Goal: Information Seeking & Learning: Learn about a topic

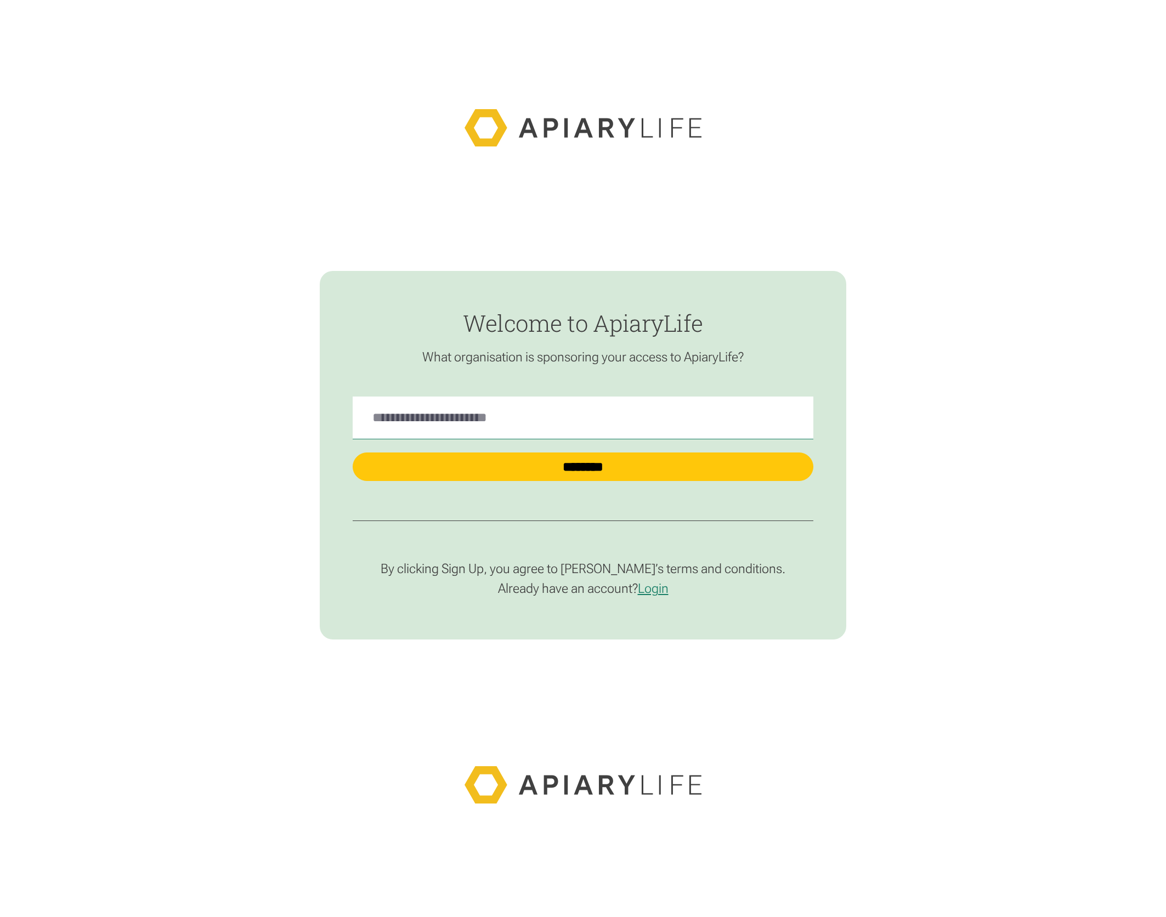
click at [482, 421] on Name "find-employer" at bounding box center [583, 417] width 461 height 43
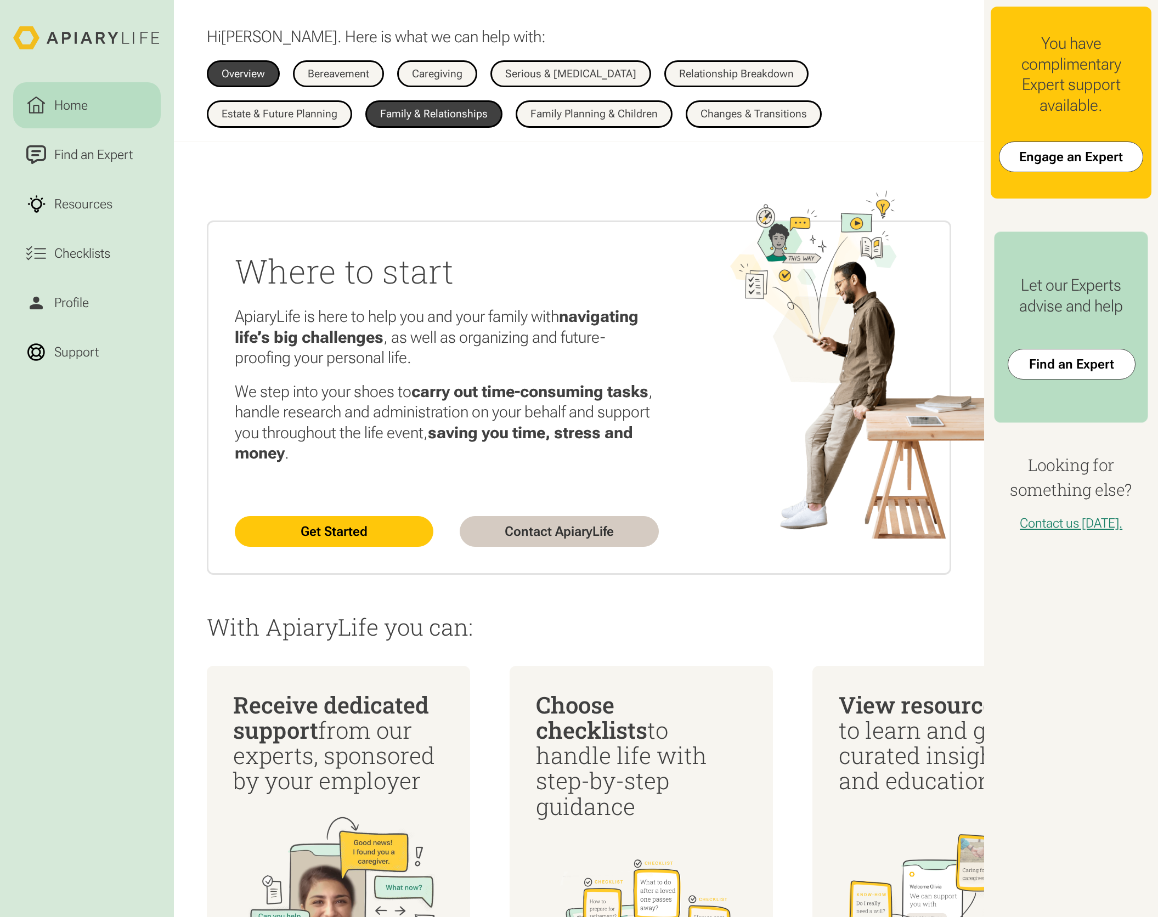
click at [380, 111] on div "Family & Relationships" at bounding box center [433, 114] width 107 height 11
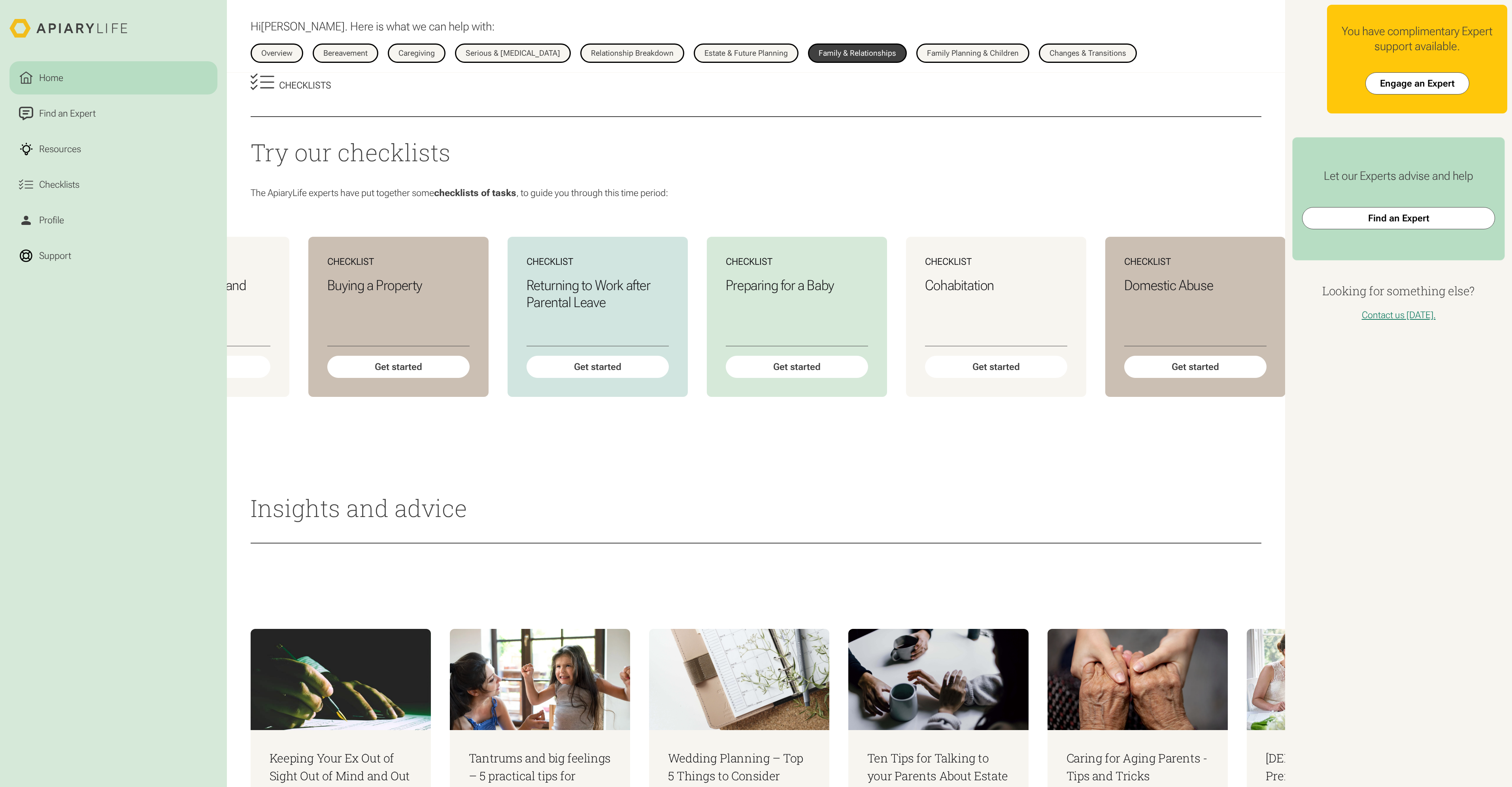
scroll to position [607, 0]
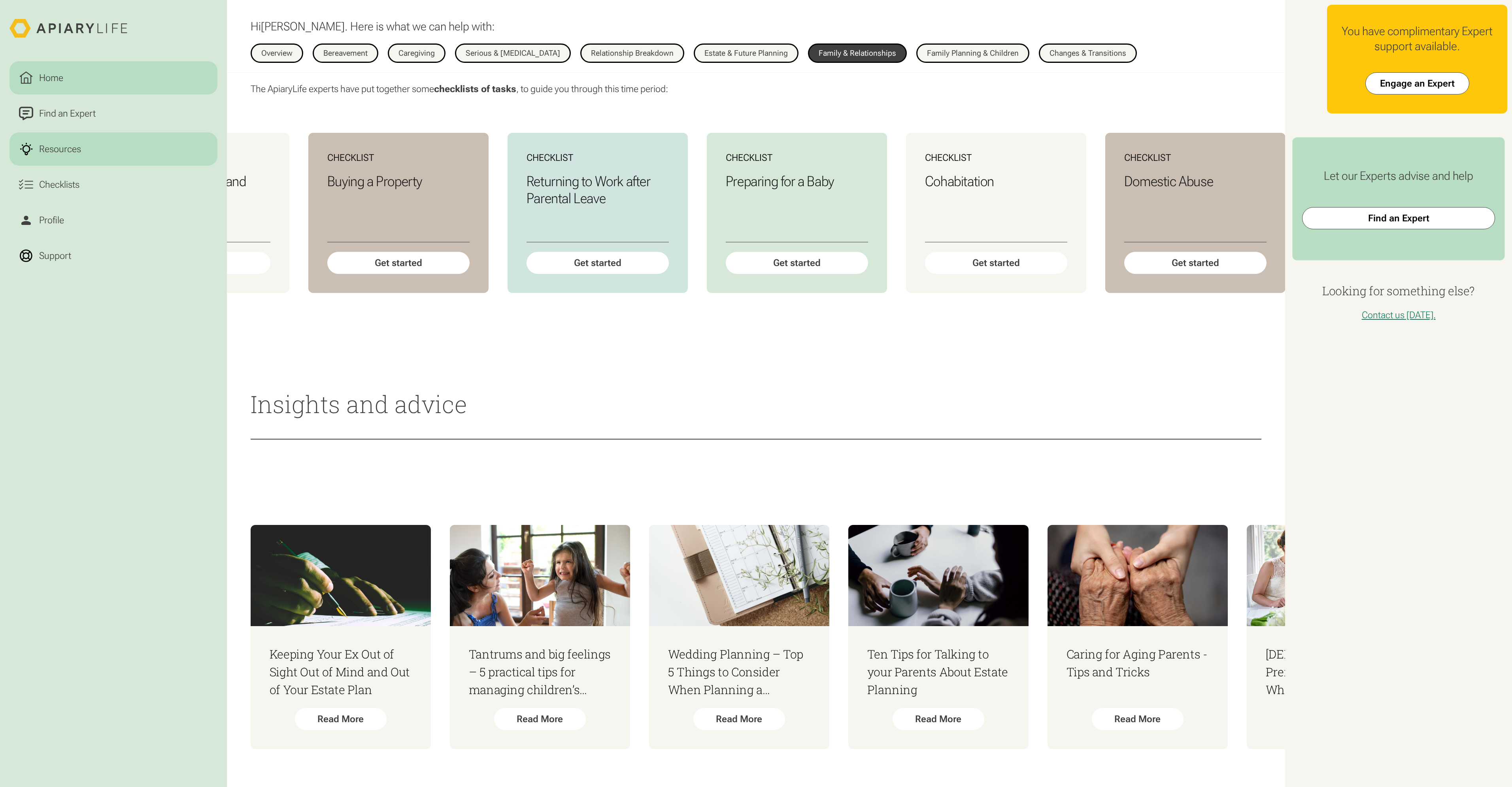
click at [69, 148] on div "Resources" at bounding box center [60, 149] width 47 height 14
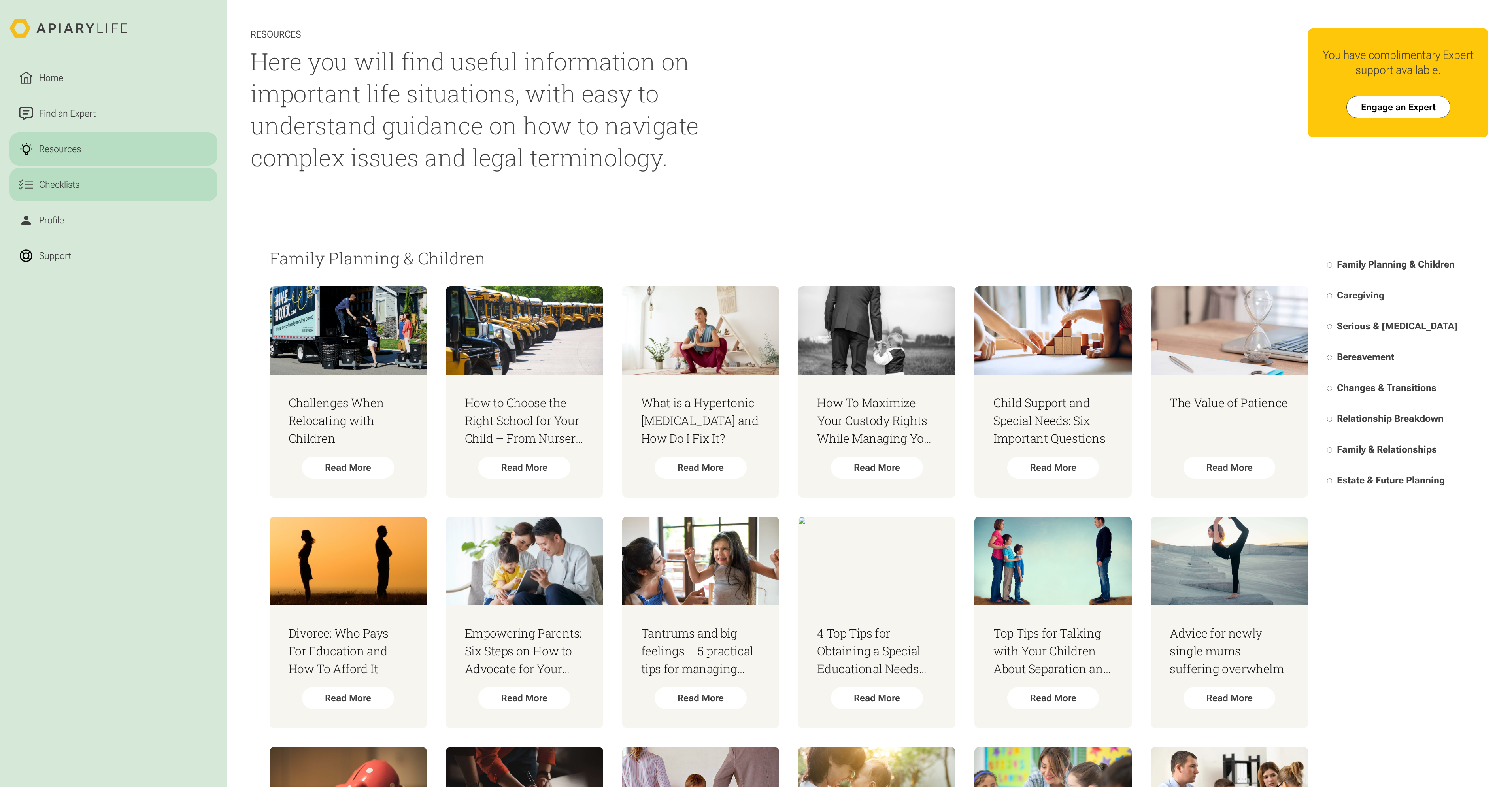
click at [55, 180] on div "Checklists" at bounding box center [59, 184] width 45 height 14
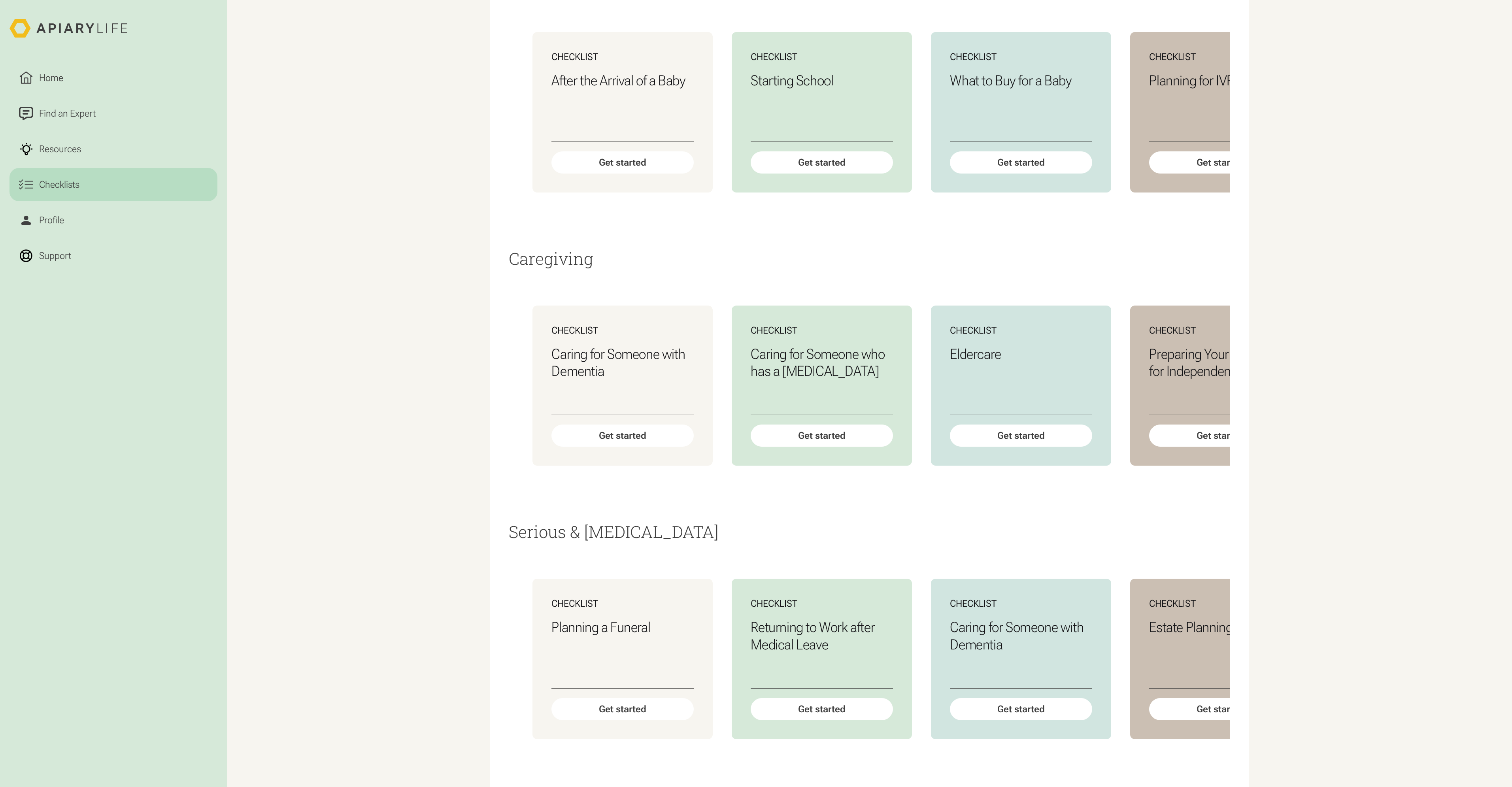
scroll to position [68, 0]
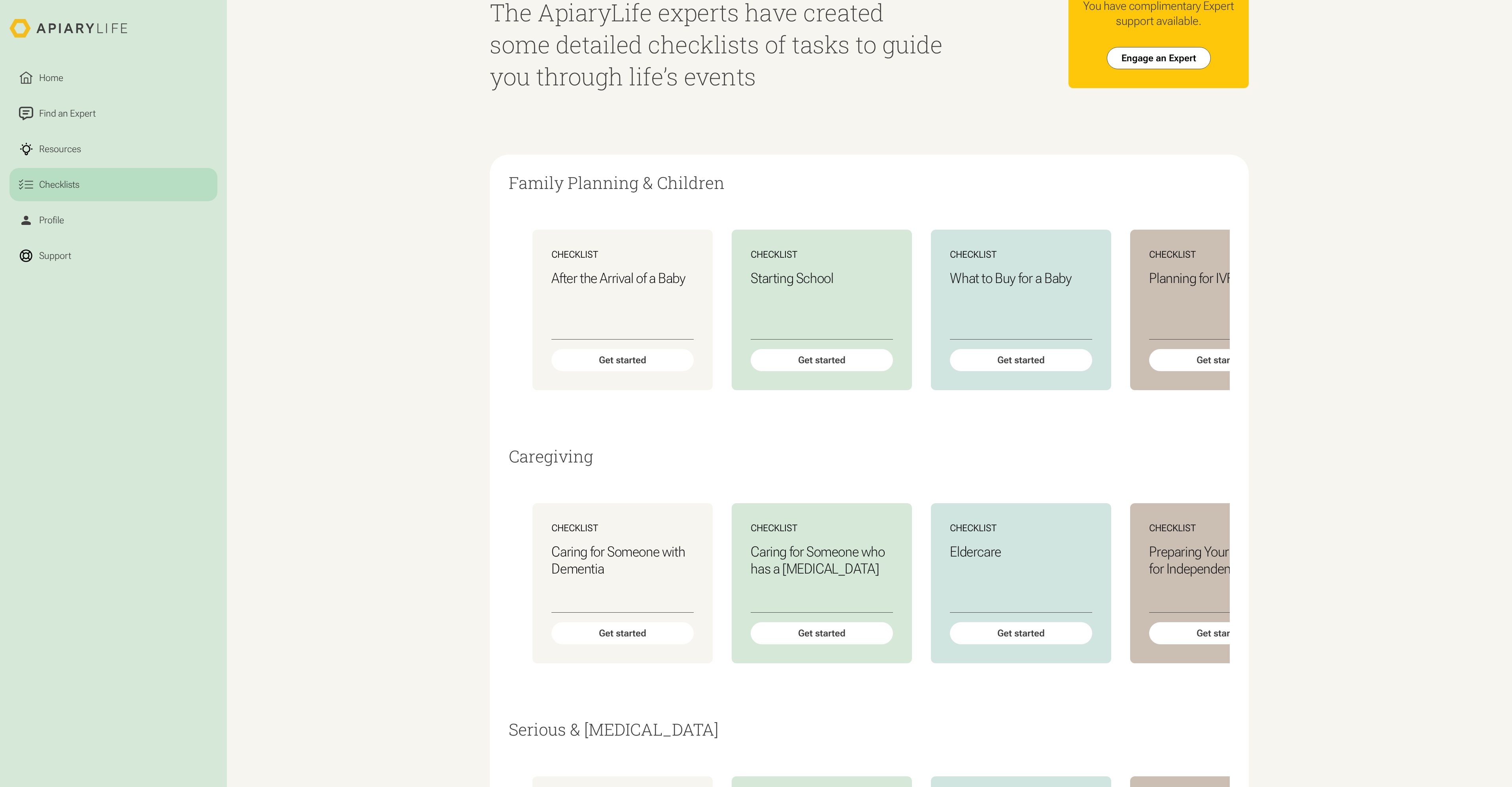
drag, startPoint x: 658, startPoint y: 437, endPoint x: 693, endPoint y: 437, distance: 35.0
click at [692, 438] on div "Family Planning & Children Checklist After the Arrival of a Baby Get started Ch…" at bounding box center [869, 310] width 721 height 273
drag, startPoint x: 679, startPoint y: 427, endPoint x: 733, endPoint y: 431, distance: 54.1
click at [733, 427] on div "Checklist After the Arrival of a Baby Get started Checklist Starting School Get…" at bounding box center [869, 309] width 721 height 236
click at [827, 465] on h2 "Caregiving" at bounding box center [869, 455] width 721 height 18
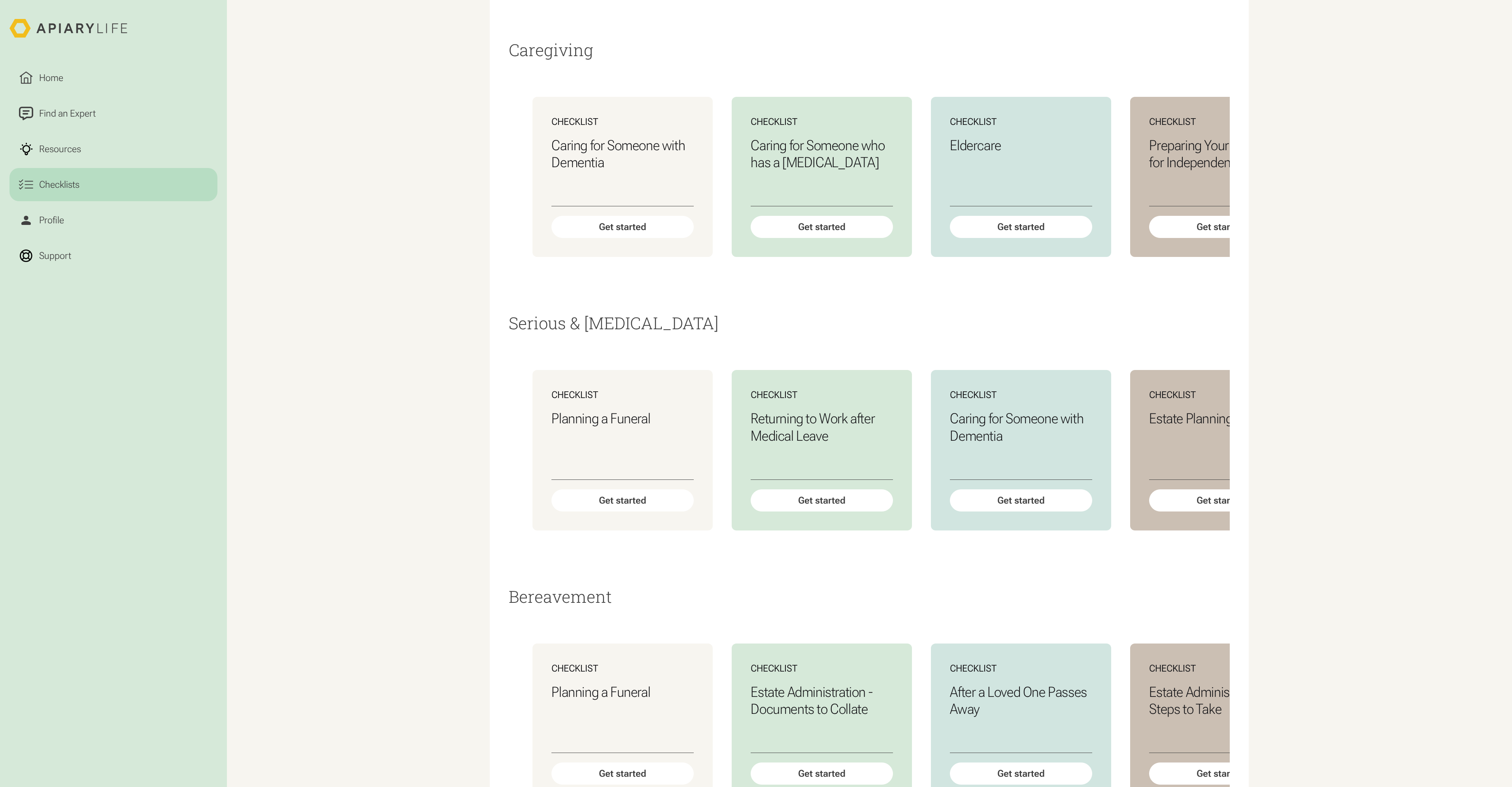
scroll to position [514, 0]
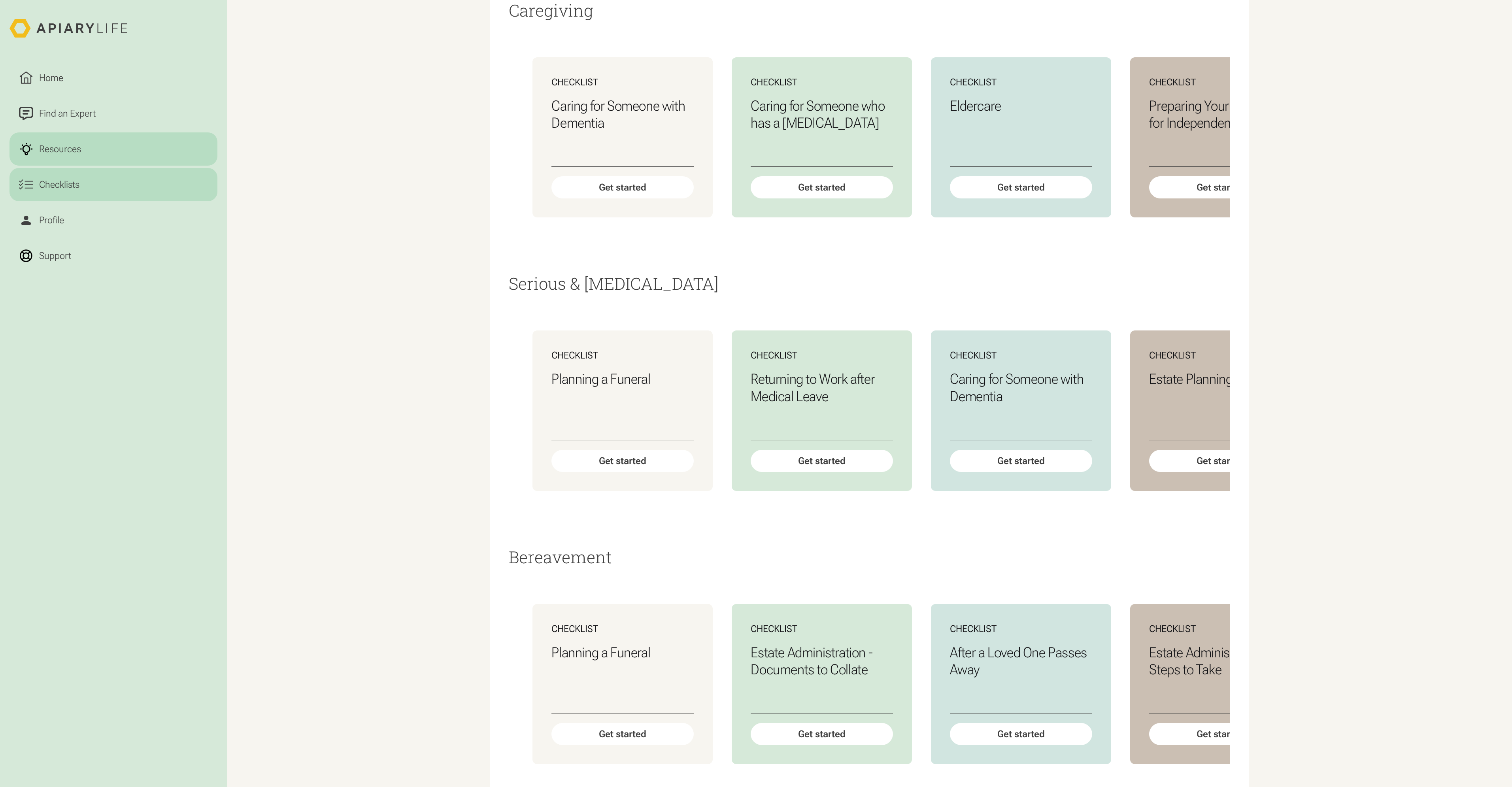
click at [75, 149] on div "Resources" at bounding box center [60, 149] width 47 height 14
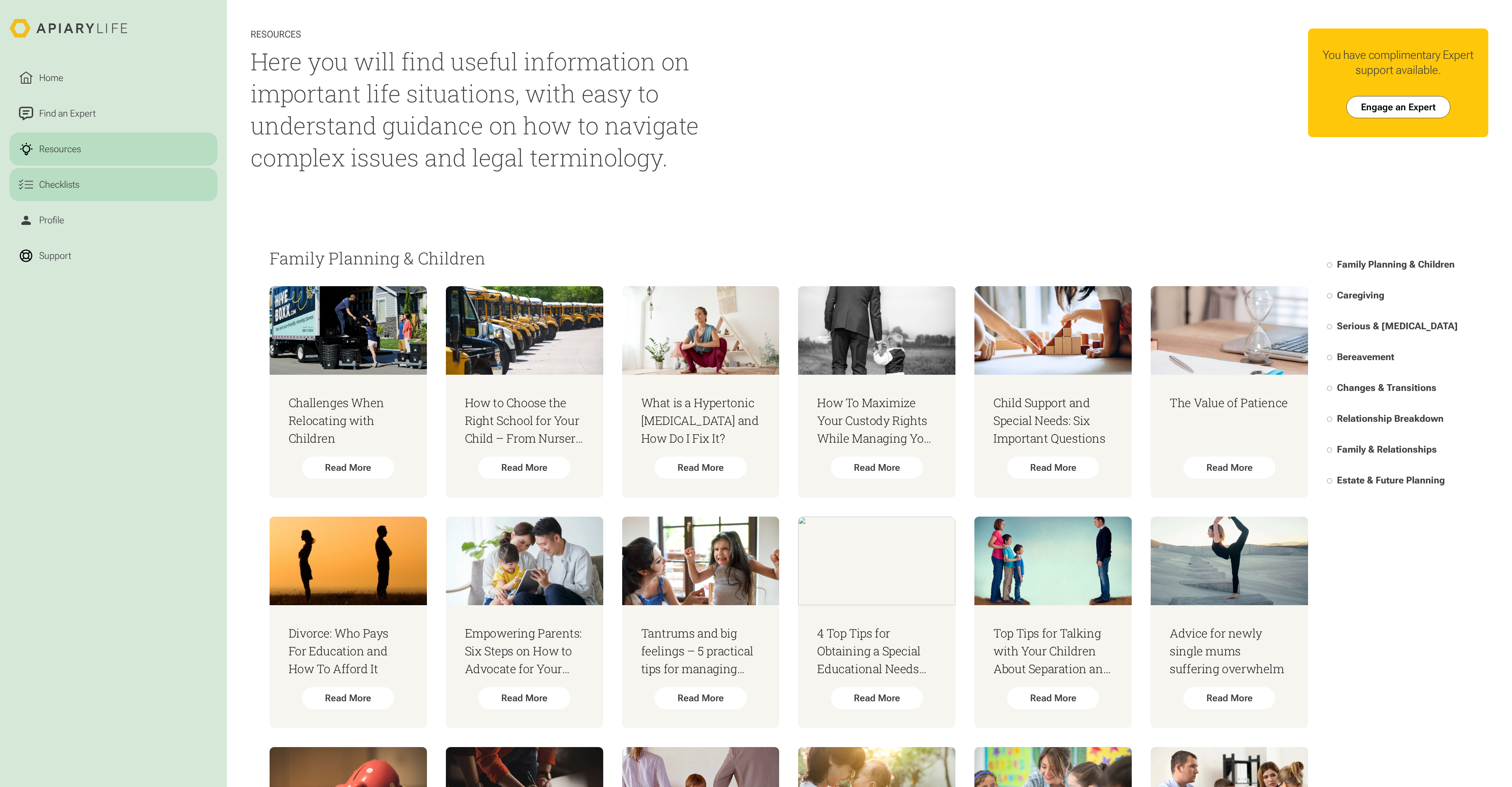
click at [65, 189] on div "Checklists" at bounding box center [59, 184] width 45 height 14
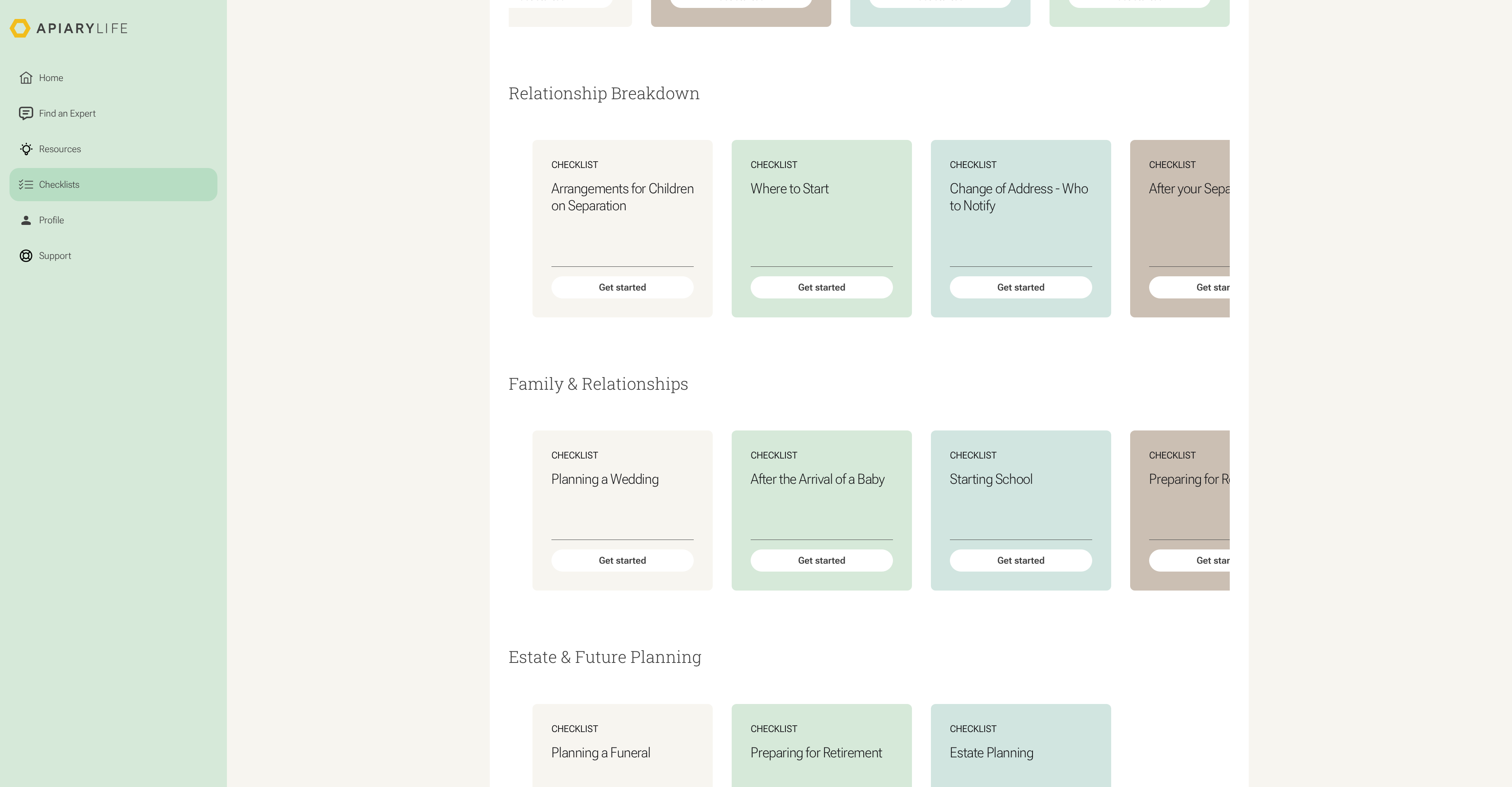
scroll to position [1779, 0]
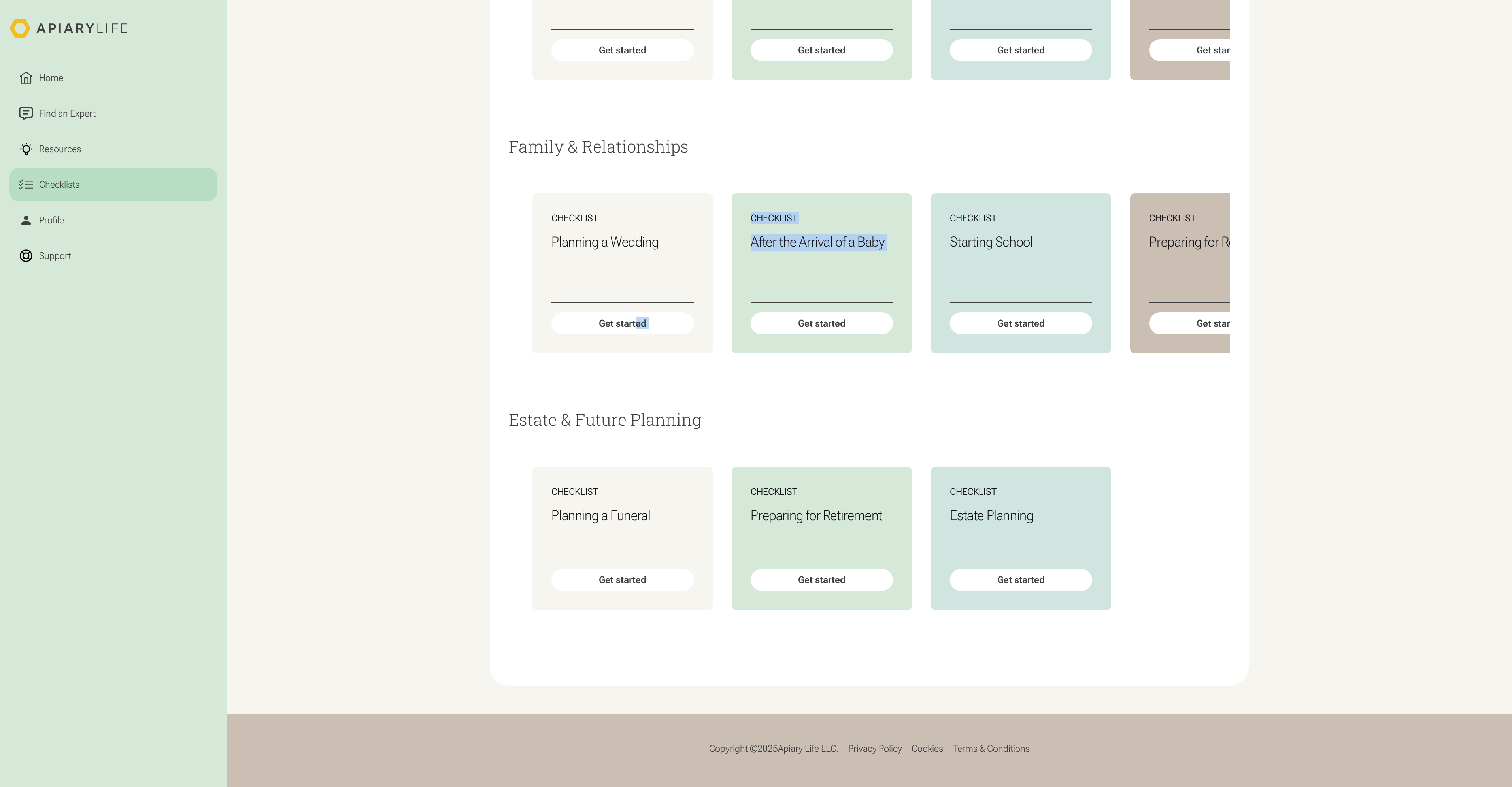
drag, startPoint x: 635, startPoint y: 458, endPoint x: 734, endPoint y: 466, distance: 99.3
click at [739, 411] on div "Family & Relationships Checklist Planning a Wedding Get started Checklist After…" at bounding box center [869, 273] width 721 height 273
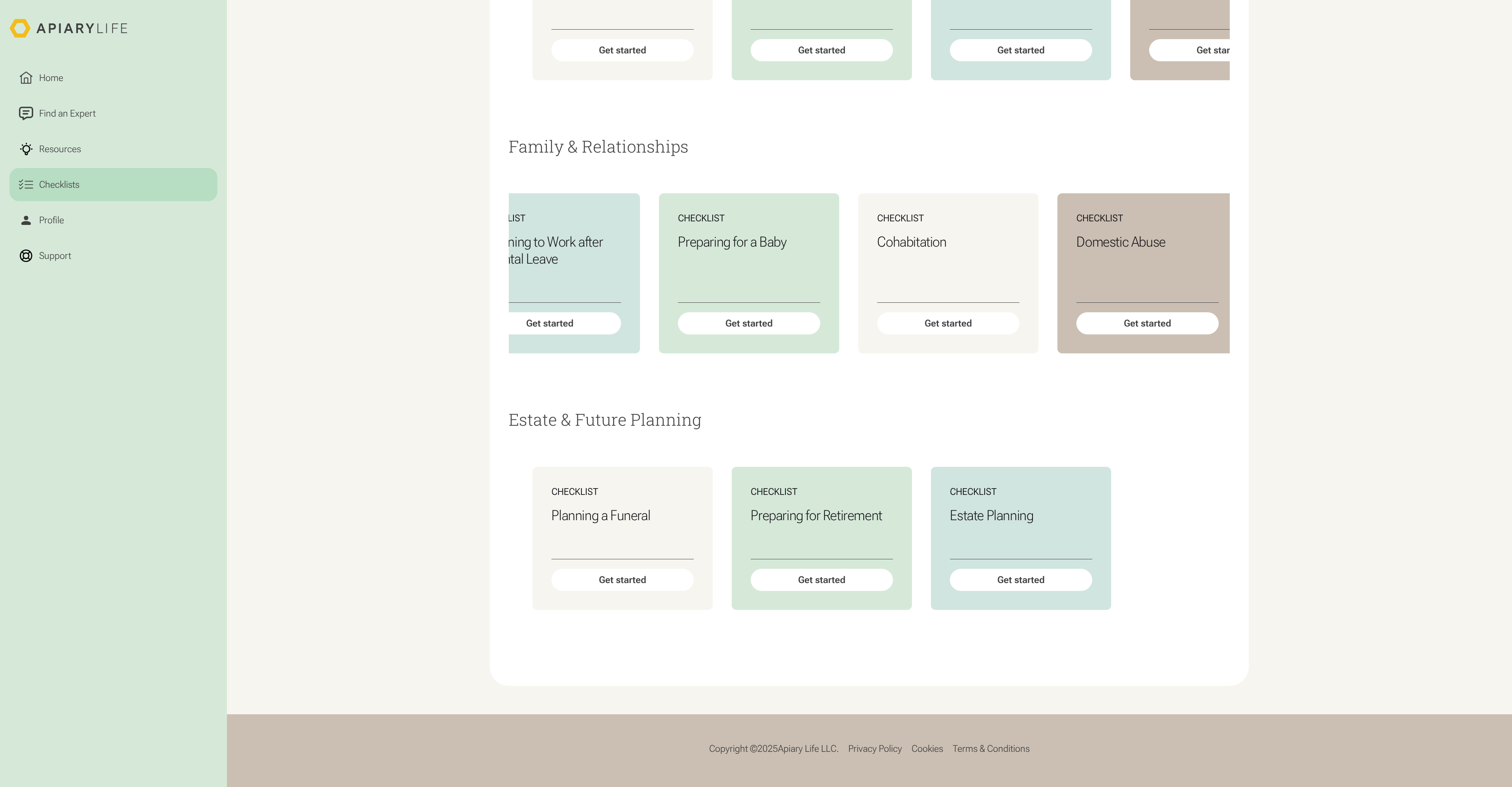
scroll to position [0, 1674]
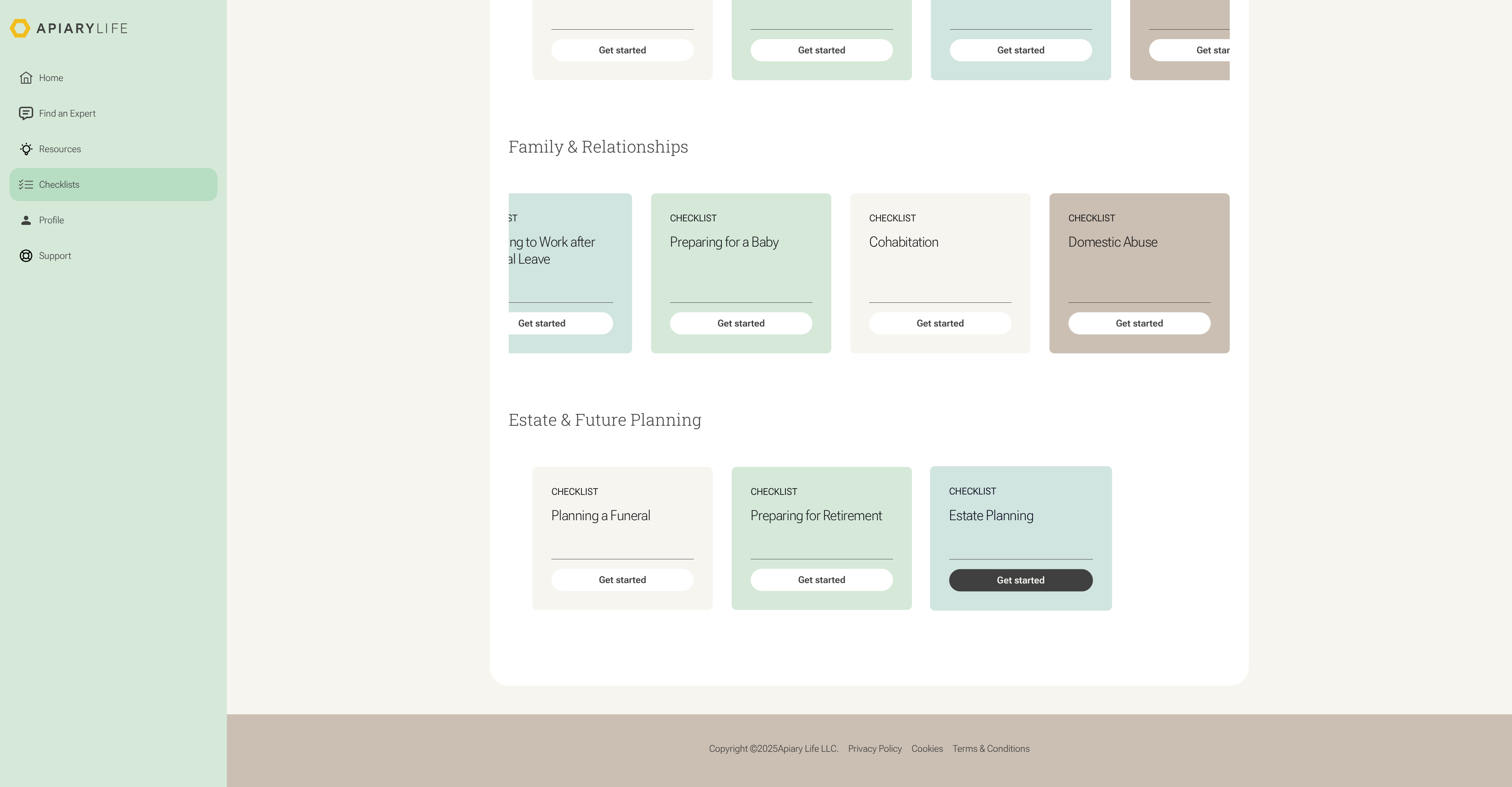
click at [1049, 591] on div "Get started" at bounding box center [1021, 579] width 144 height 22
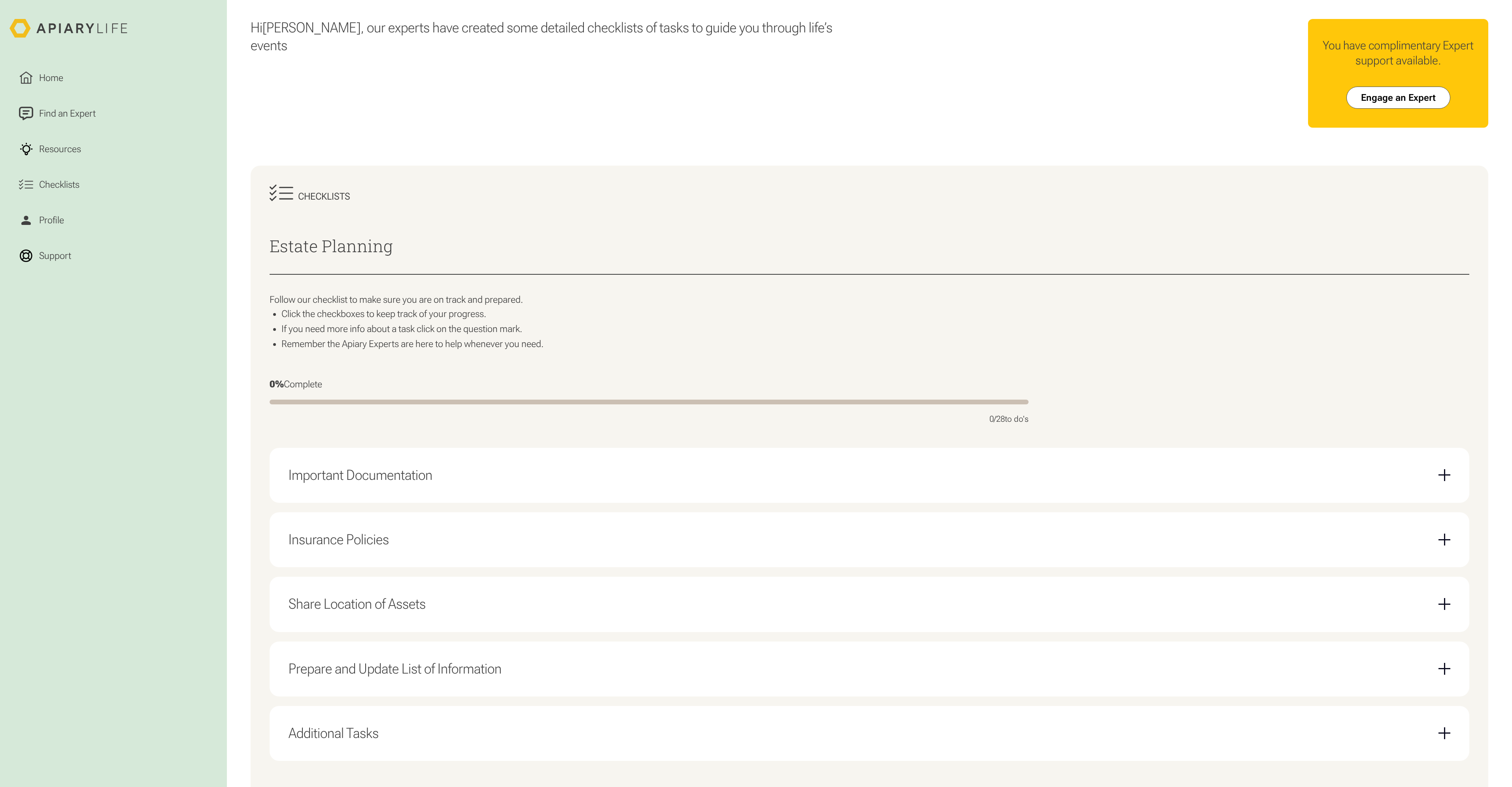
scroll to position [89, 0]
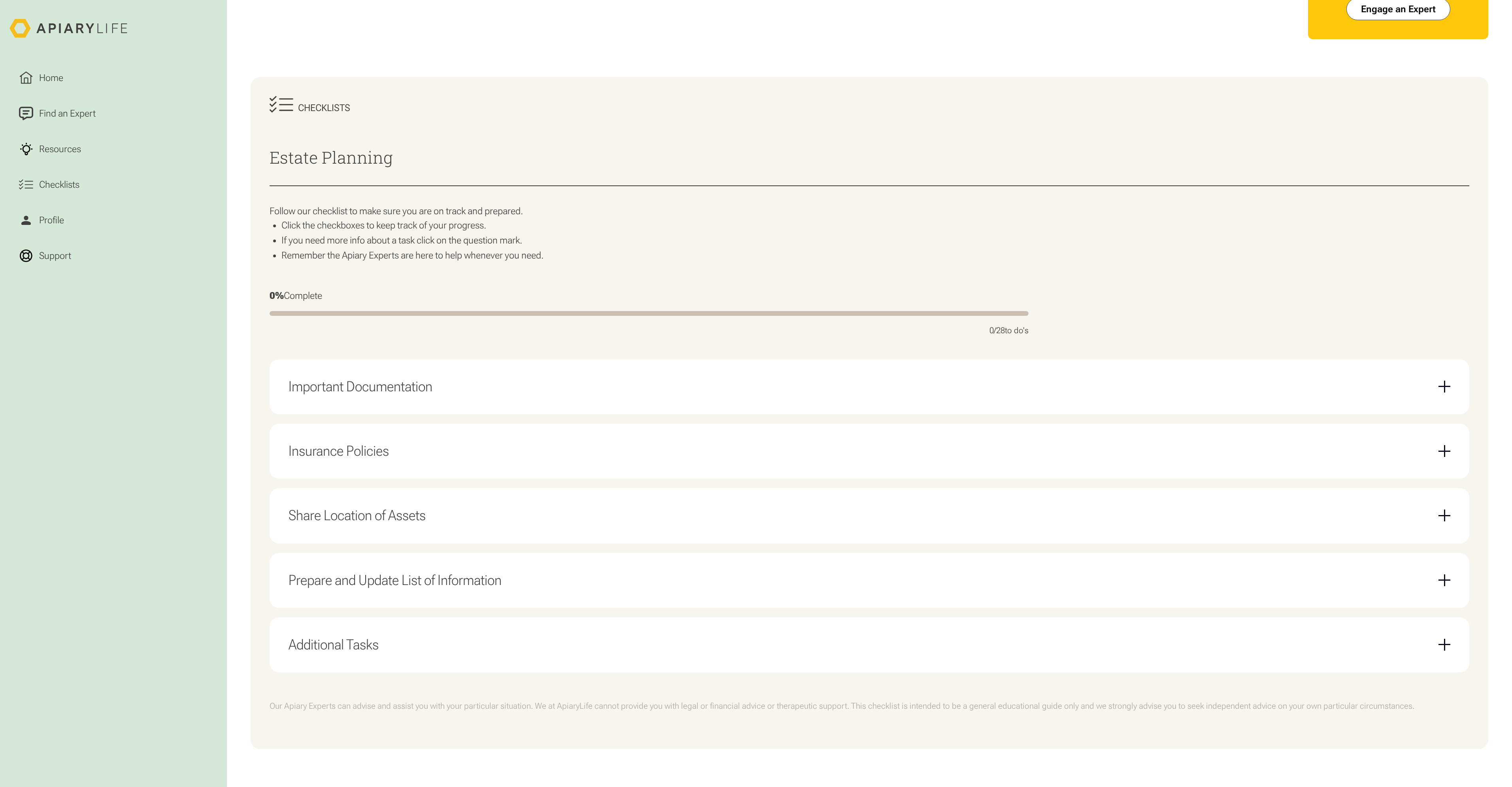
click at [448, 394] on div "Important Documentation" at bounding box center [869, 387] width 1162 height 36
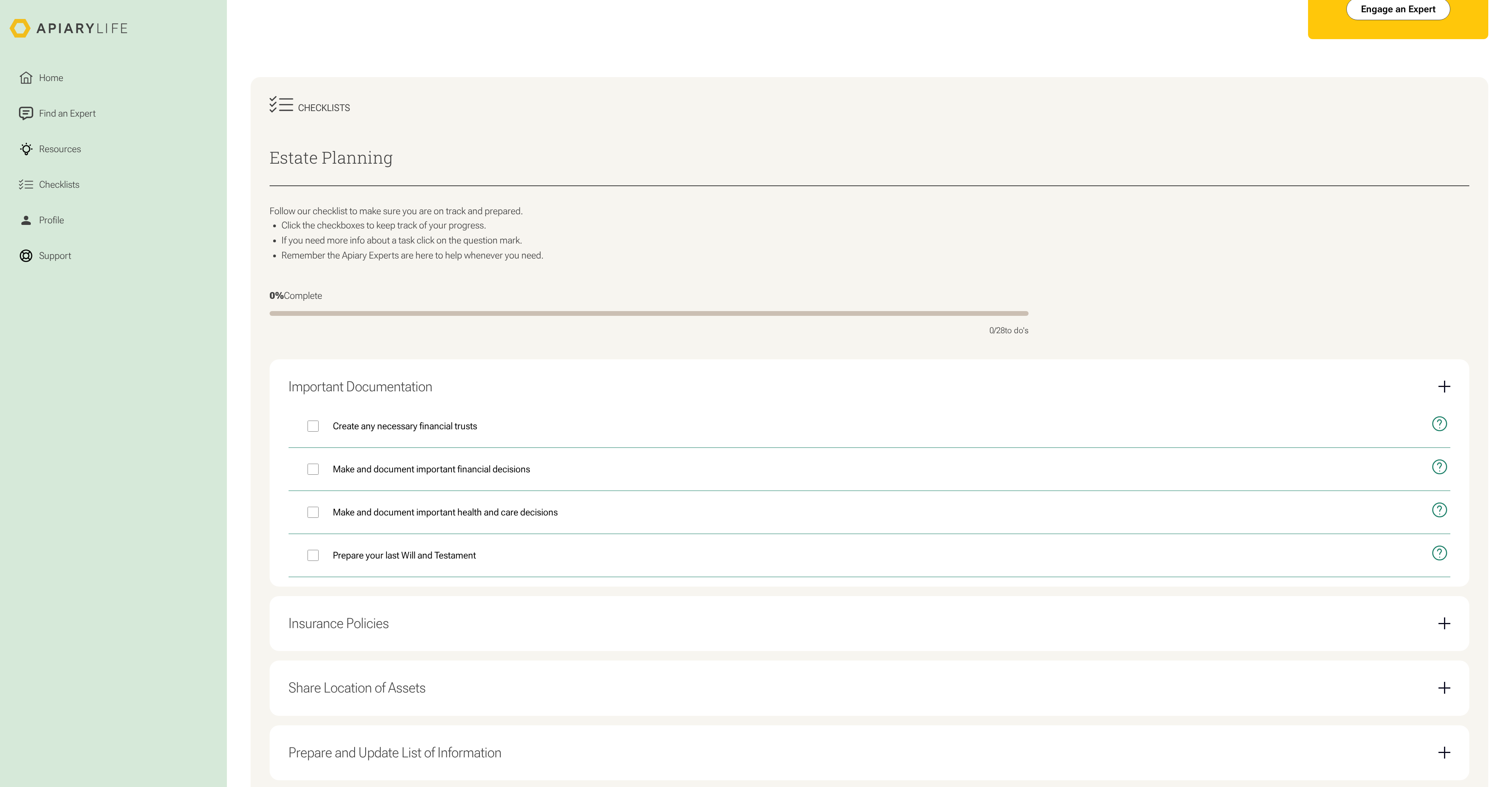
scroll to position [207, 0]
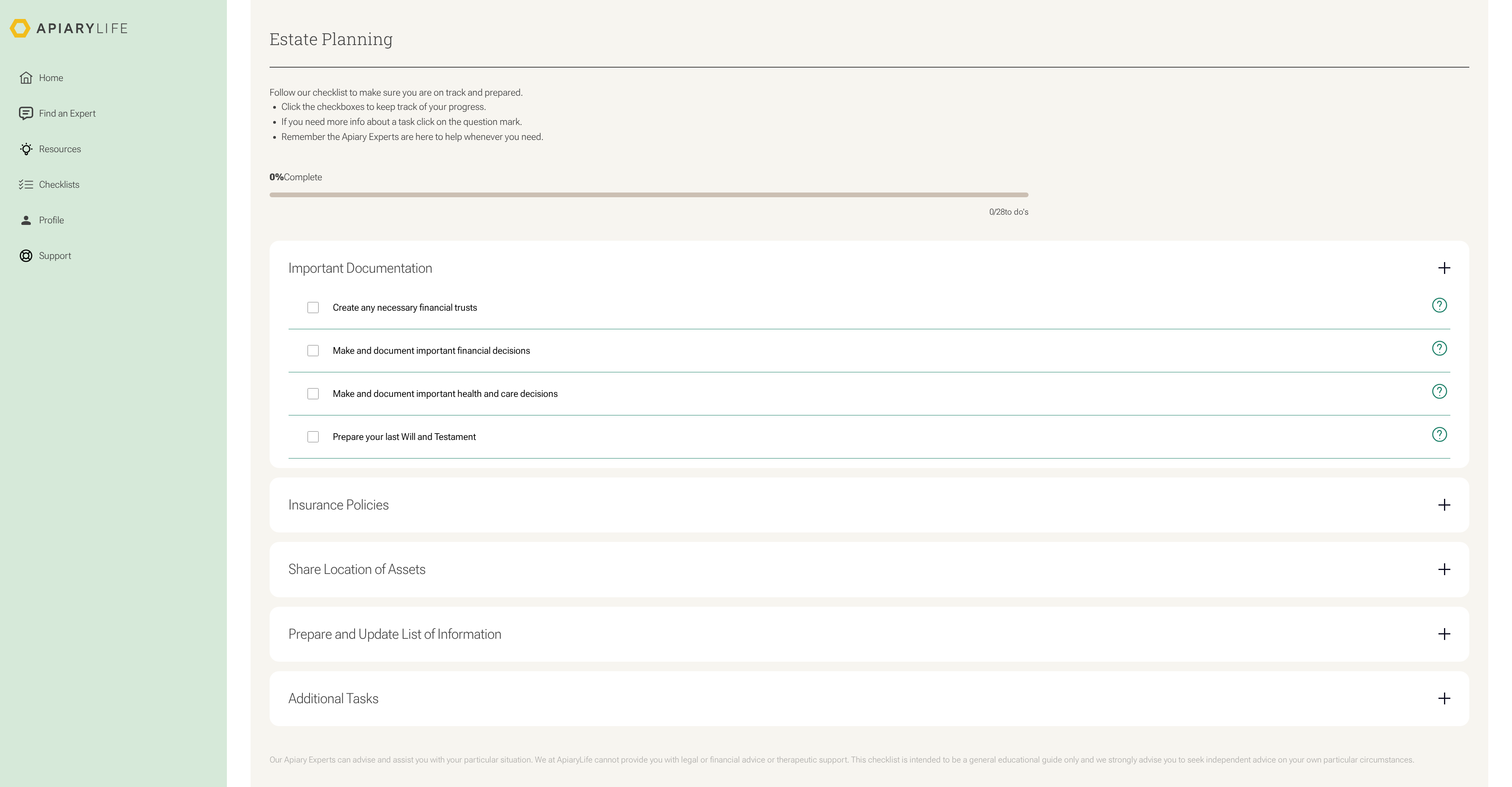
click at [477, 503] on div "Insurance Policies" at bounding box center [869, 505] width 1162 height 36
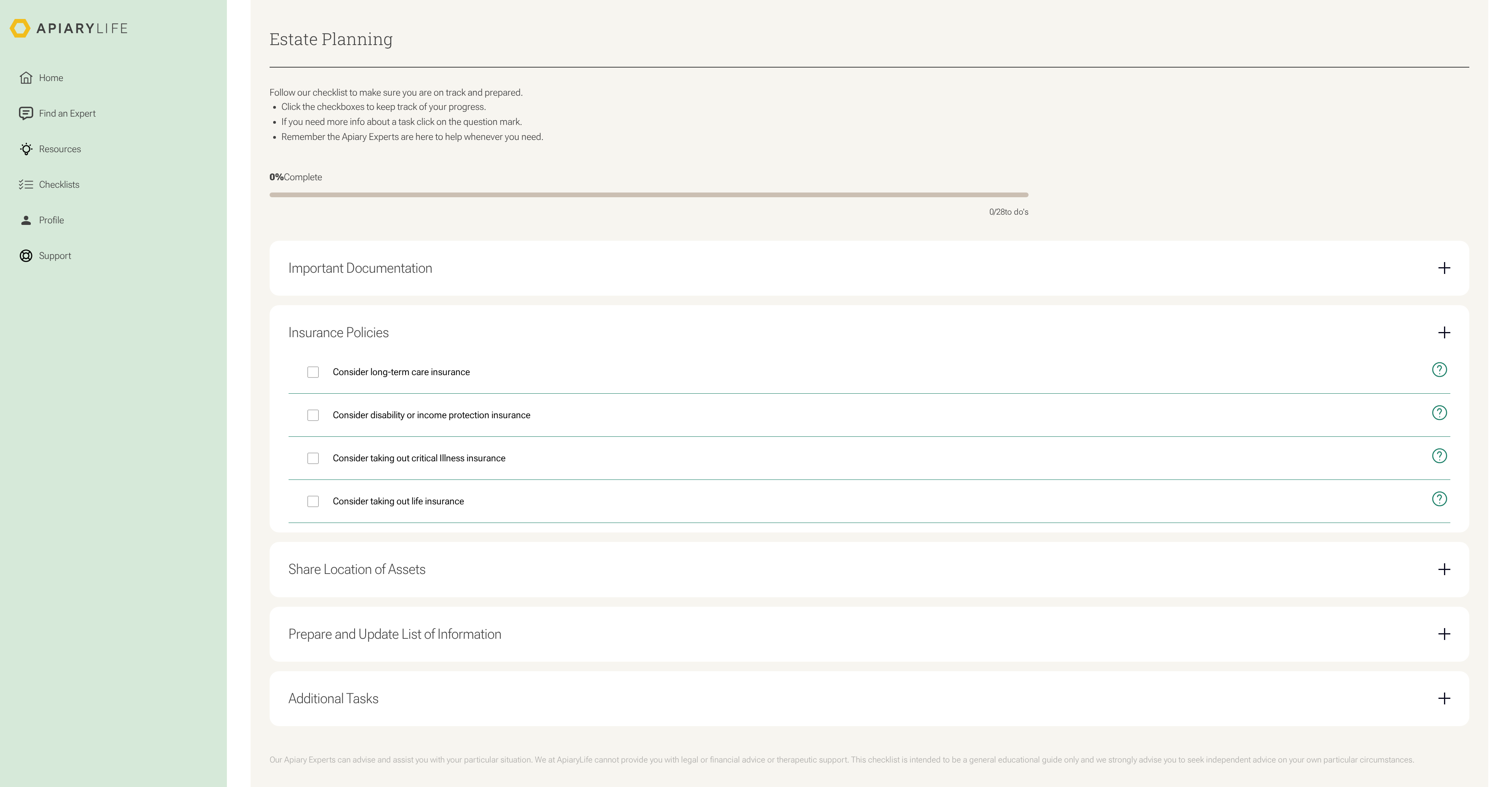
click at [442, 562] on div "Share Location of Assets" at bounding box center [869, 569] width 1162 height 36
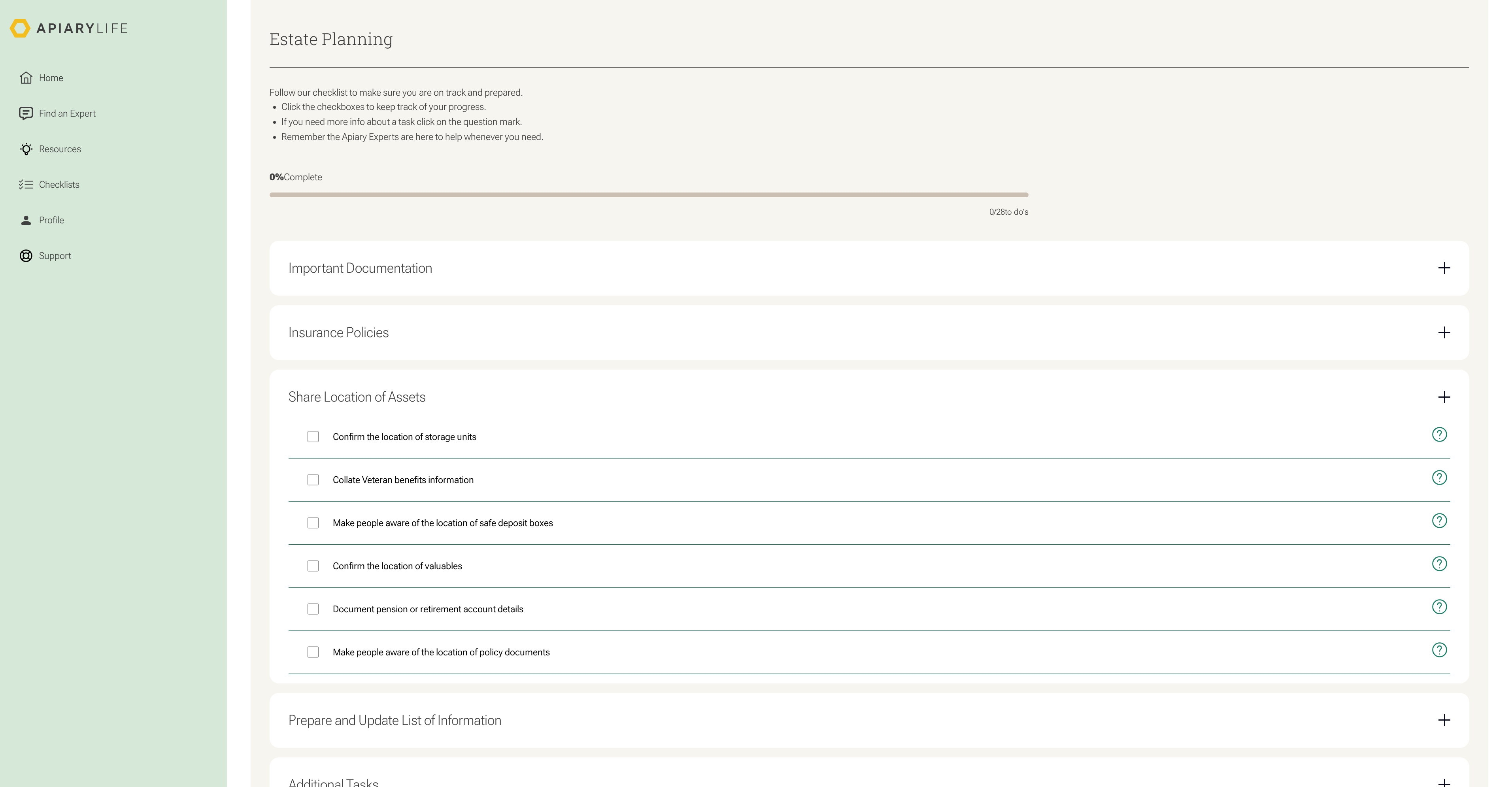
scroll to position [347, 0]
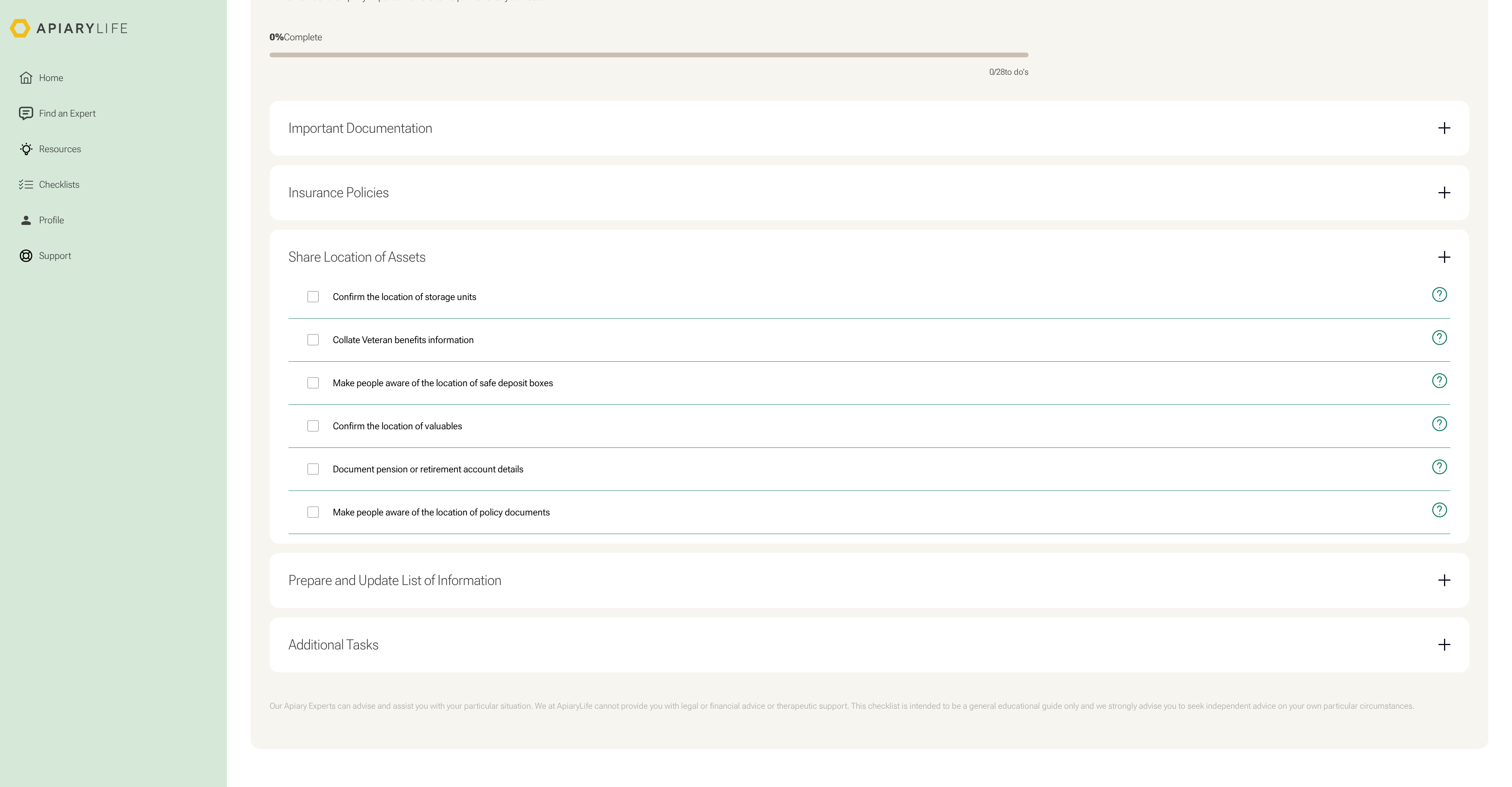
click at [485, 578] on div "Prepare and Update List of Information" at bounding box center [395, 581] width 213 height 17
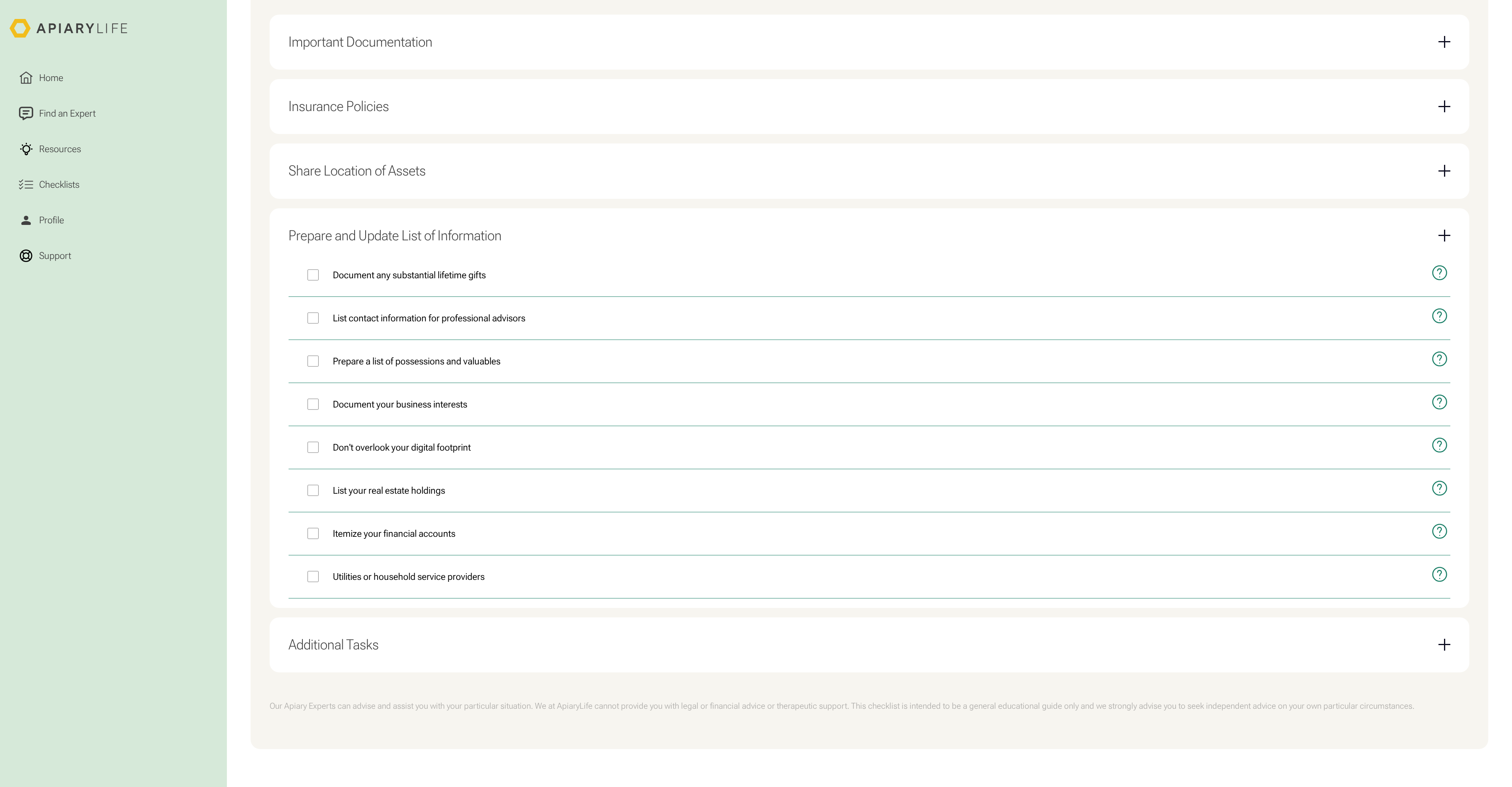
click at [321, 630] on div "Additional Tasks" at bounding box center [869, 645] width 1162 height 36
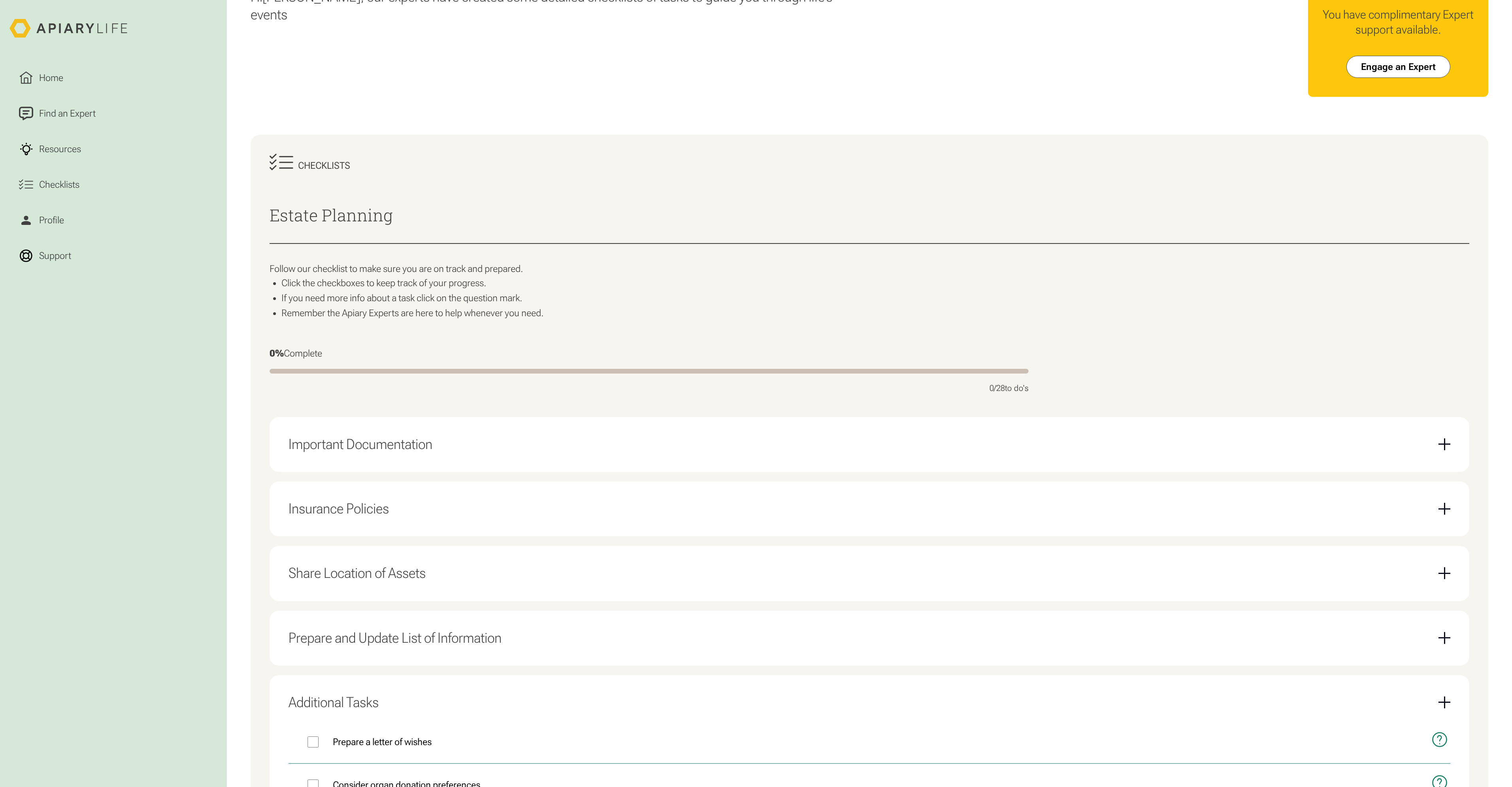
scroll to position [0, 0]
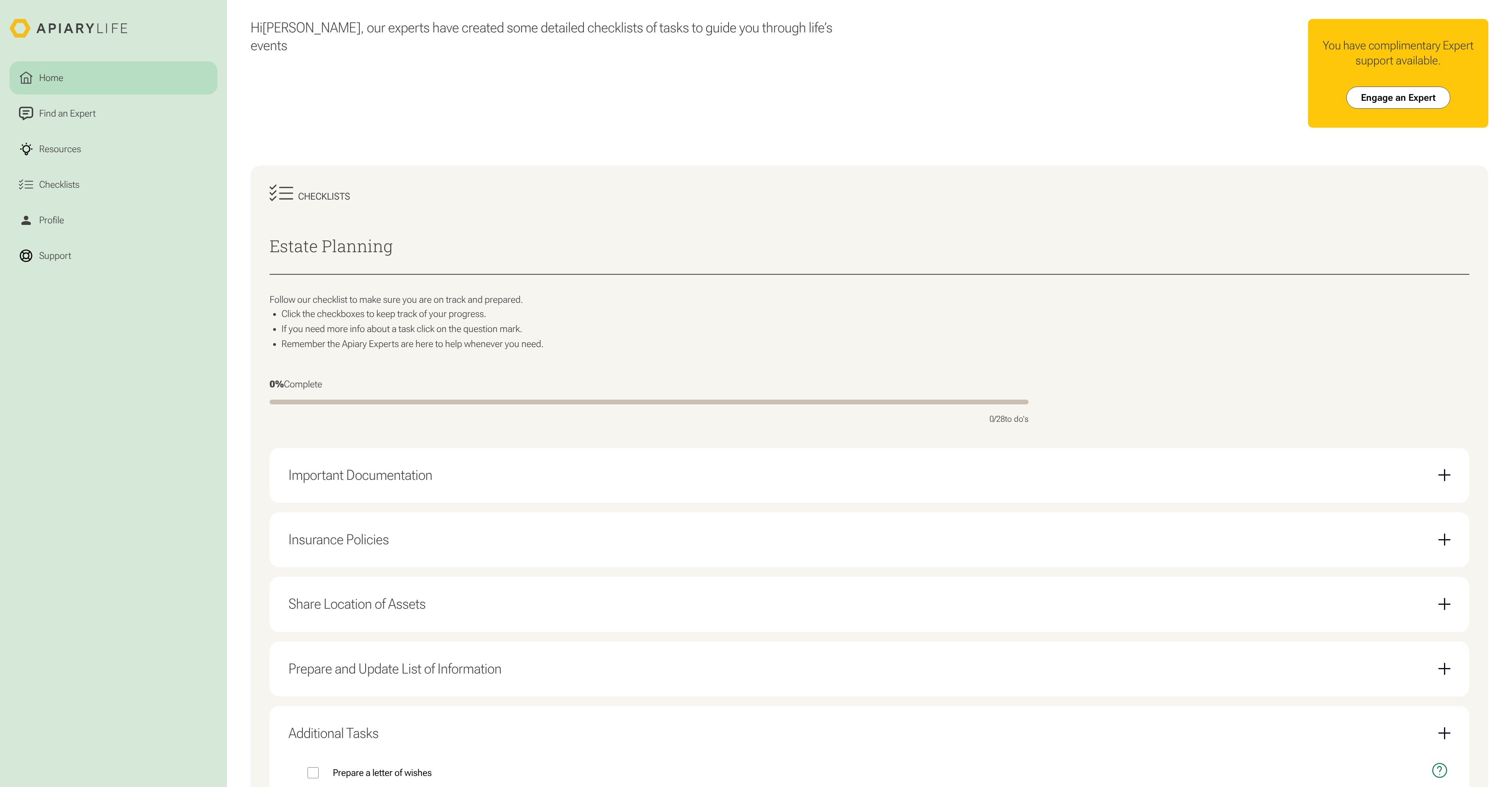
click at [65, 75] on div "Home" at bounding box center [51, 78] width 29 height 14
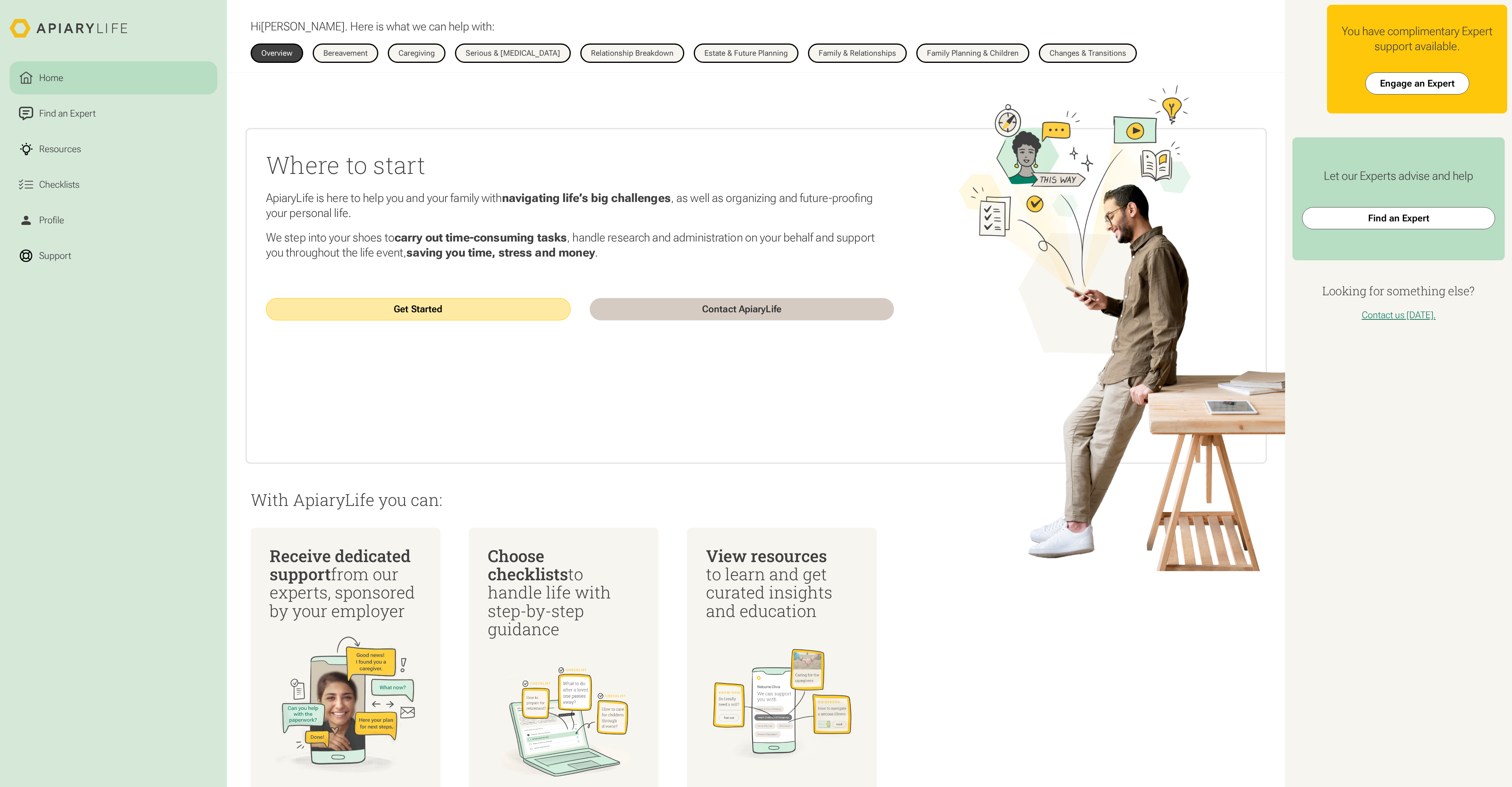
click at [428, 312] on link "Get Started" at bounding box center [418, 308] width 304 height 22
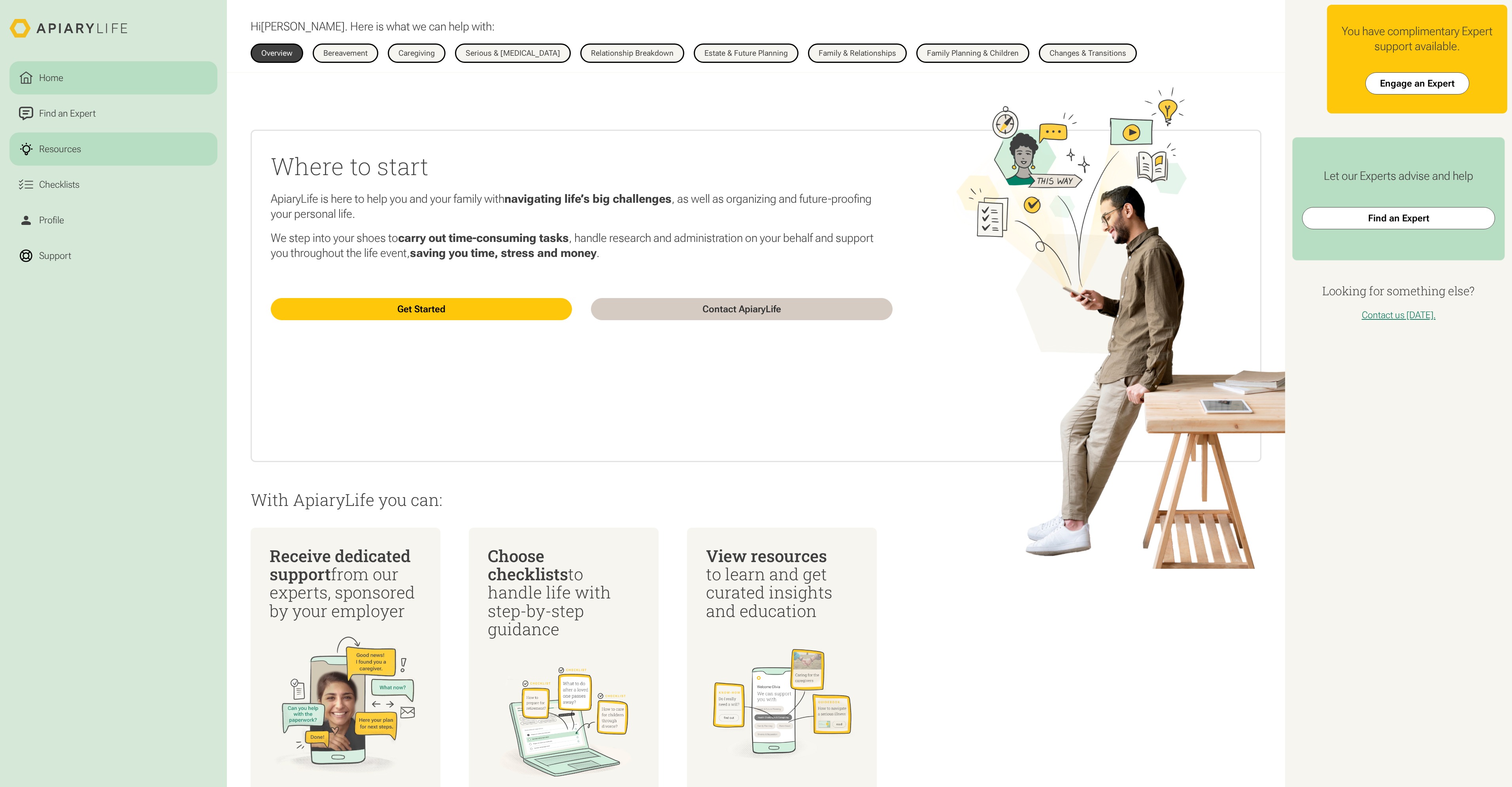
click at [51, 153] on div "Resources" at bounding box center [60, 149] width 47 height 14
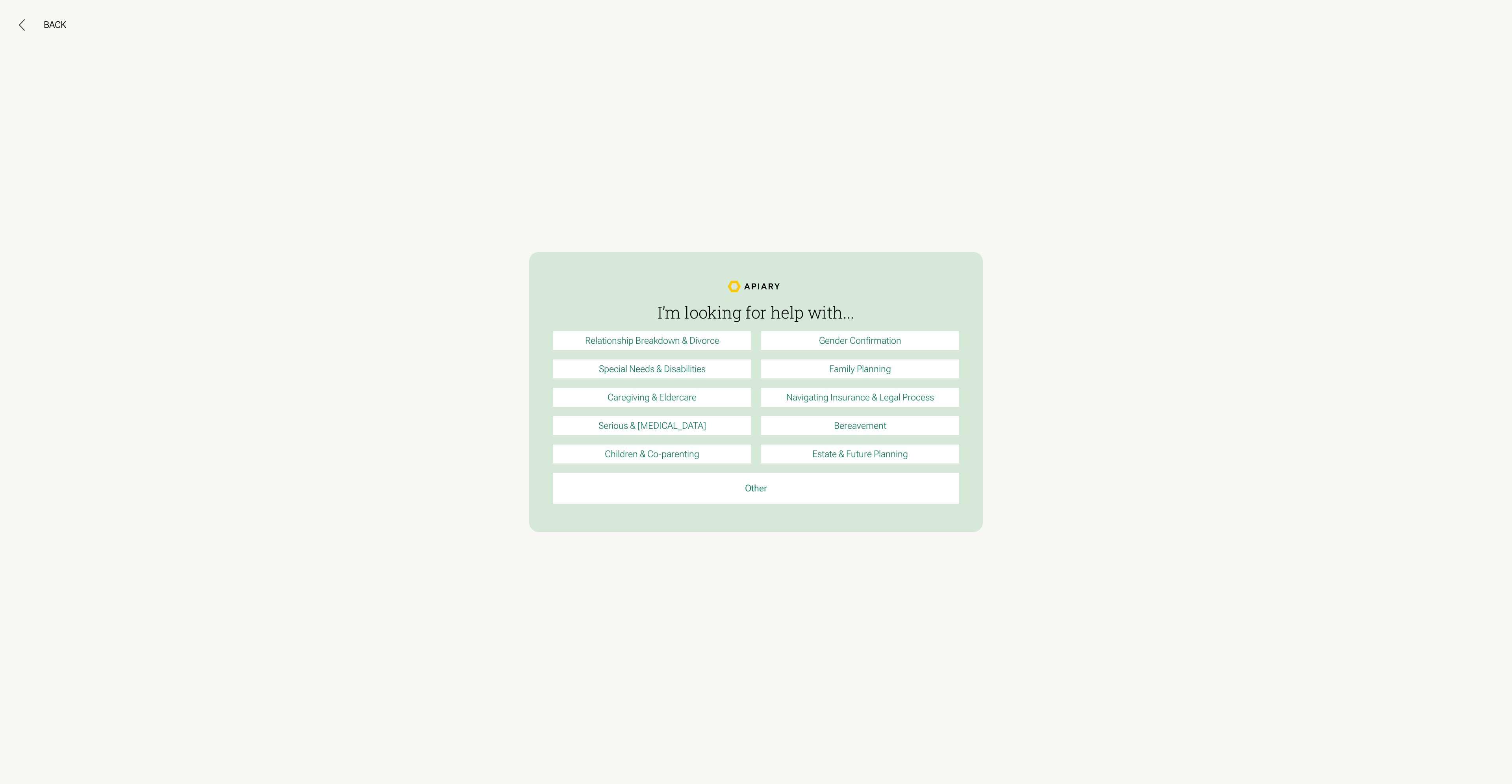
click at [846, 454] on link "Estate & Future Planning" at bounding box center [860, 454] width 198 height 19
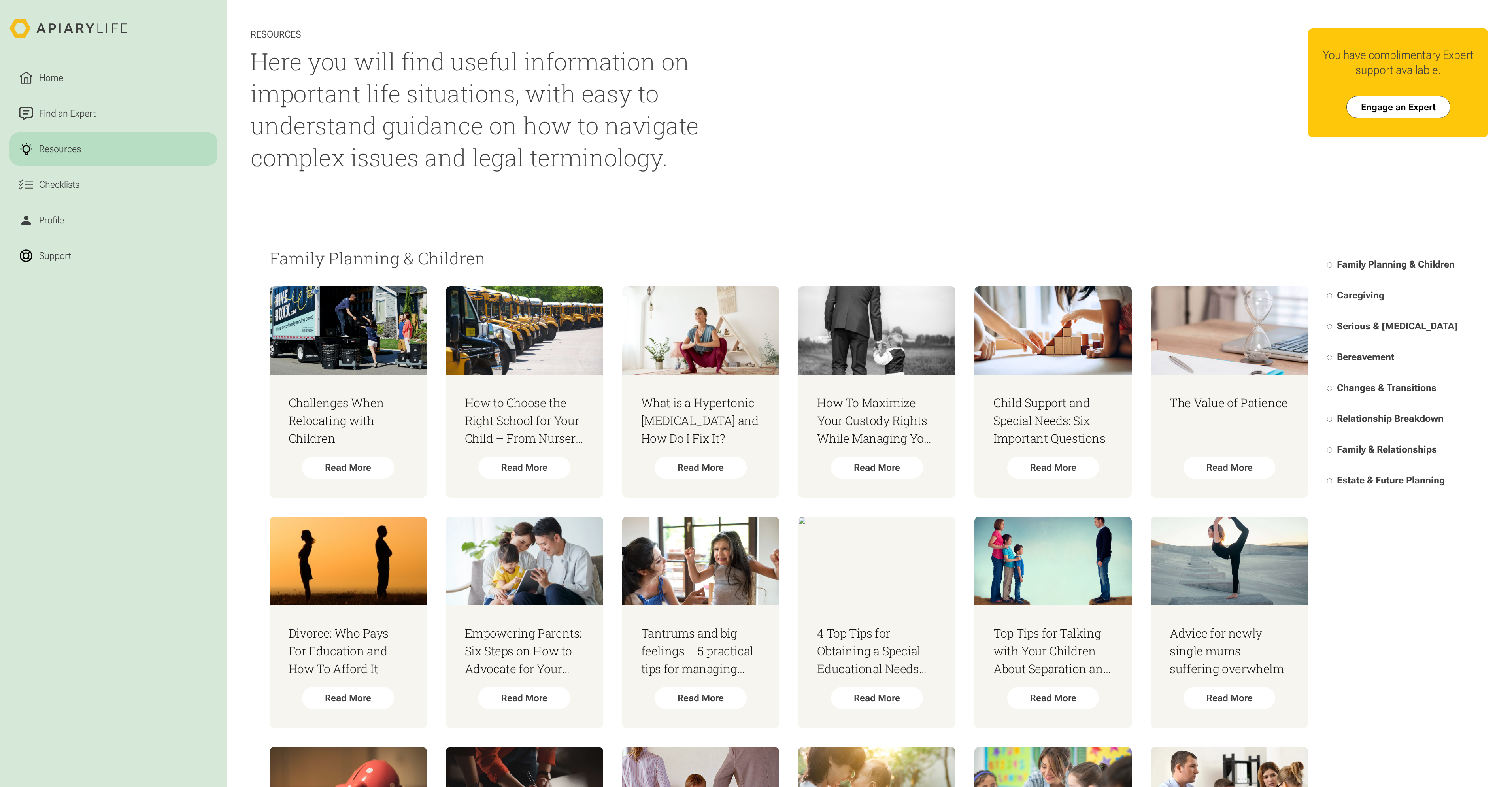
click at [1376, 448] on span "Family & Relationships" at bounding box center [1387, 449] width 100 height 11
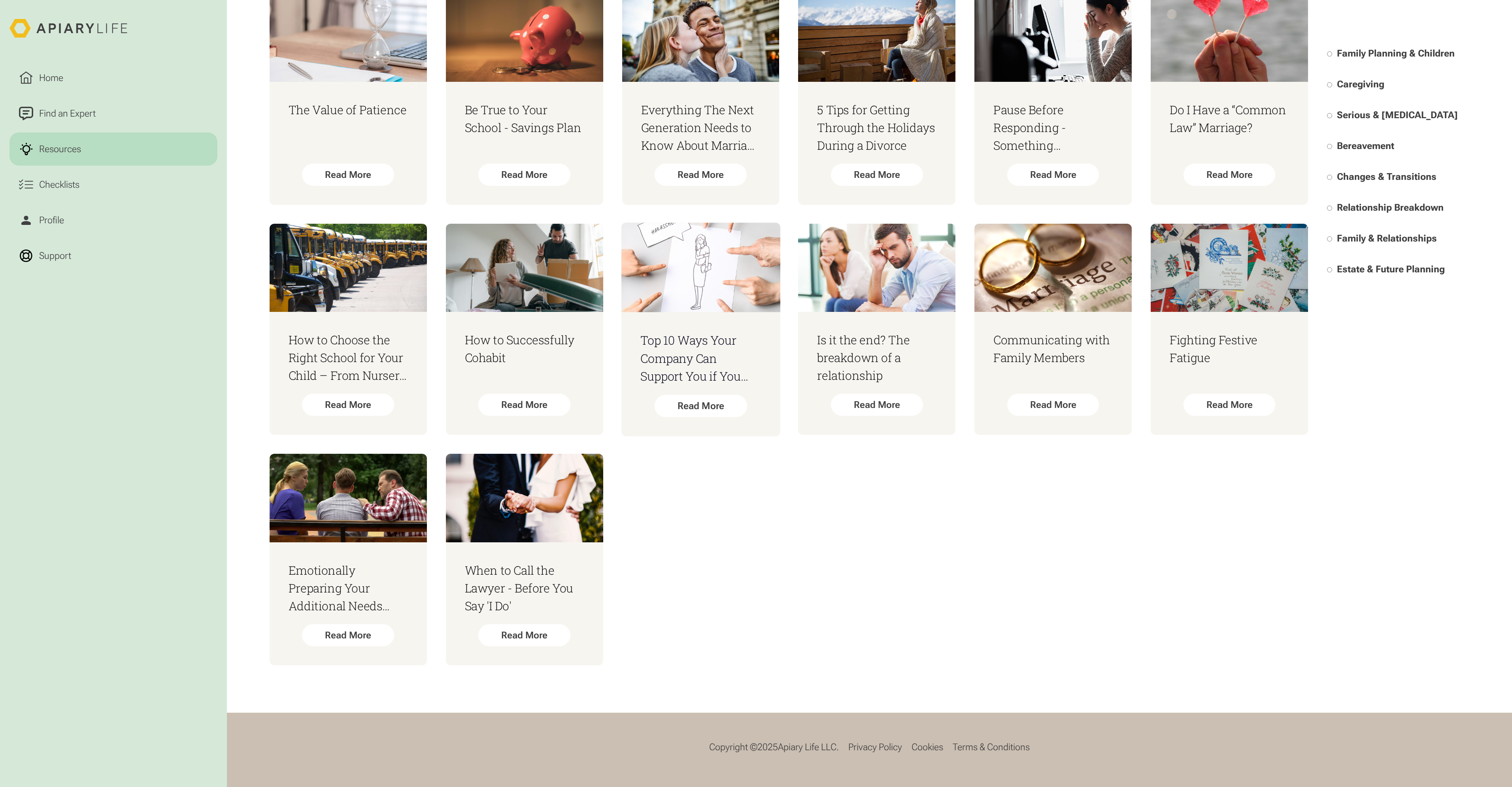
scroll to position [1708, 0]
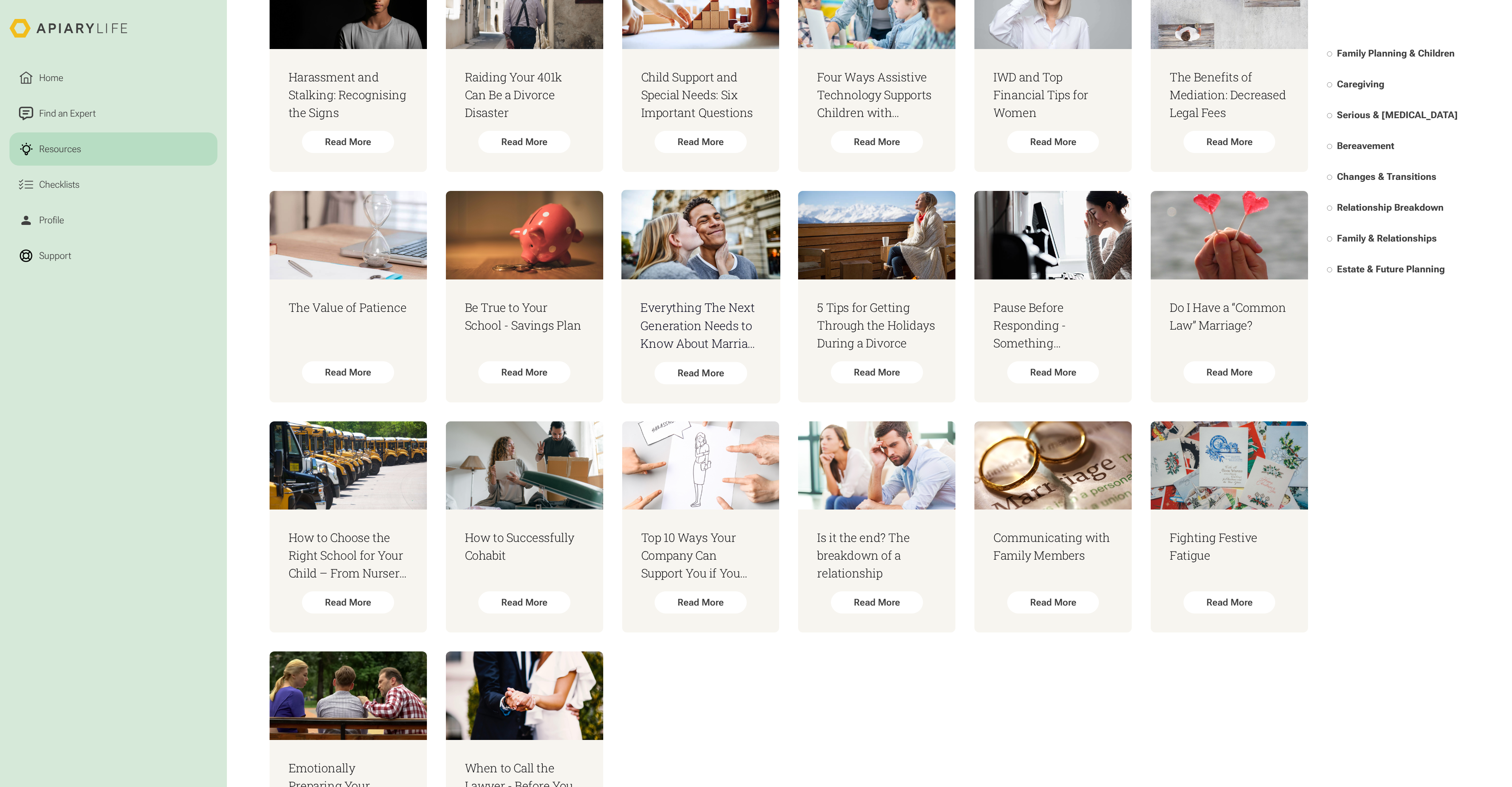
click at [682, 340] on h3 "Everything The Next Generation Needs to Know About Marriage and Divorce" at bounding box center [700, 325] width 120 height 54
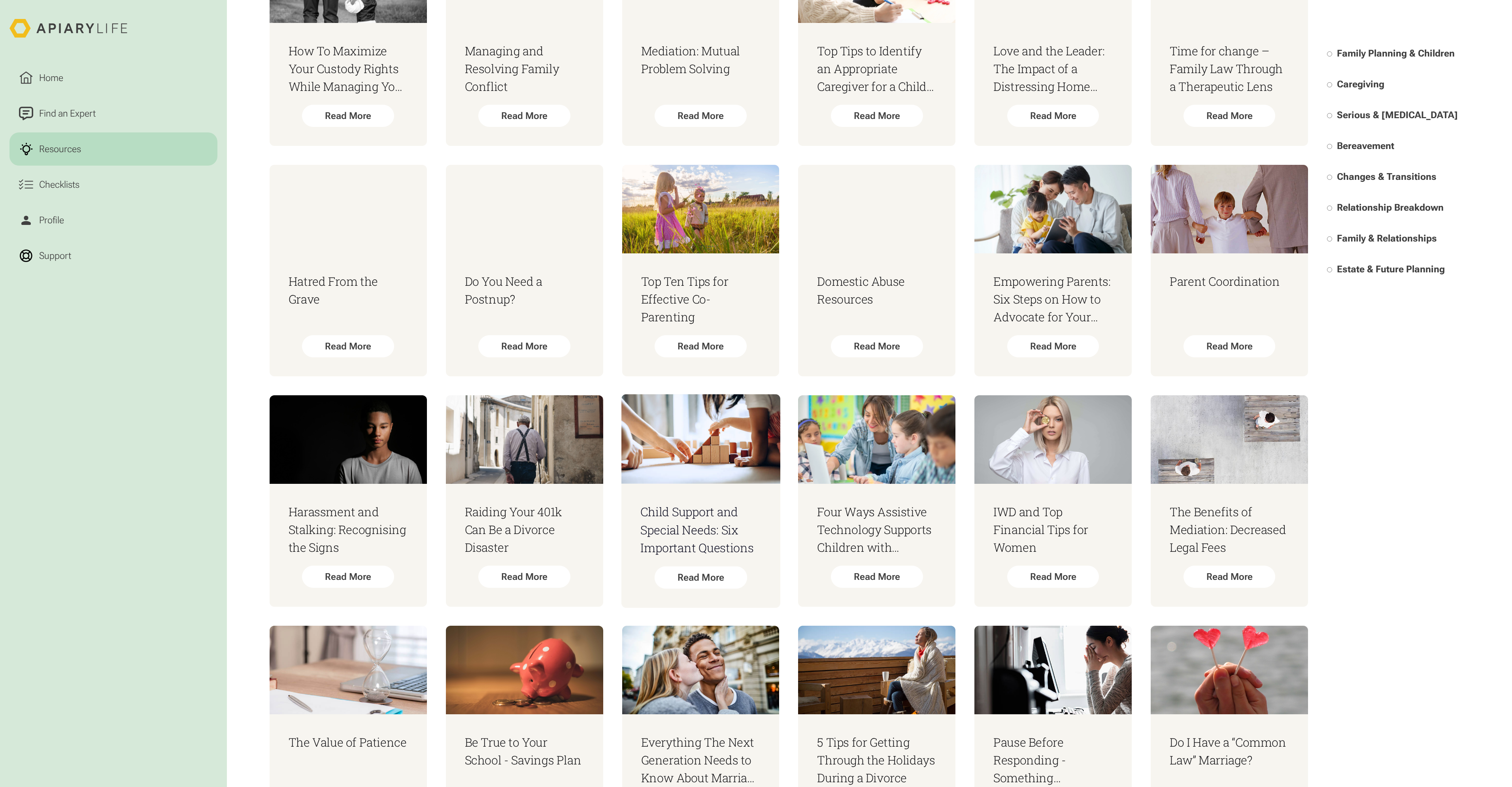
scroll to position [1115, 0]
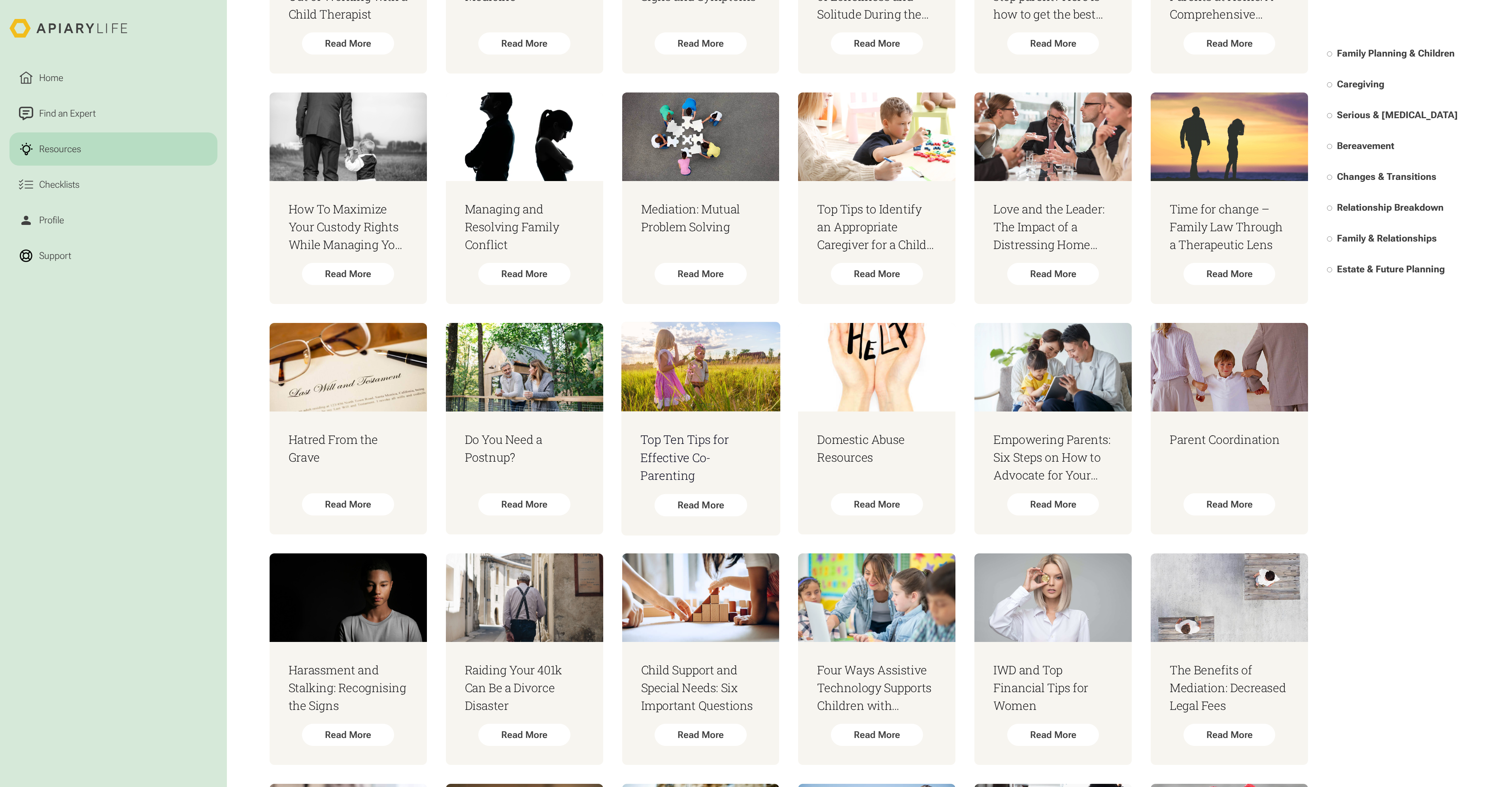
click at [693, 468] on h3 "Top Ten Tips for Effective Co-Parenting" at bounding box center [700, 457] width 120 height 54
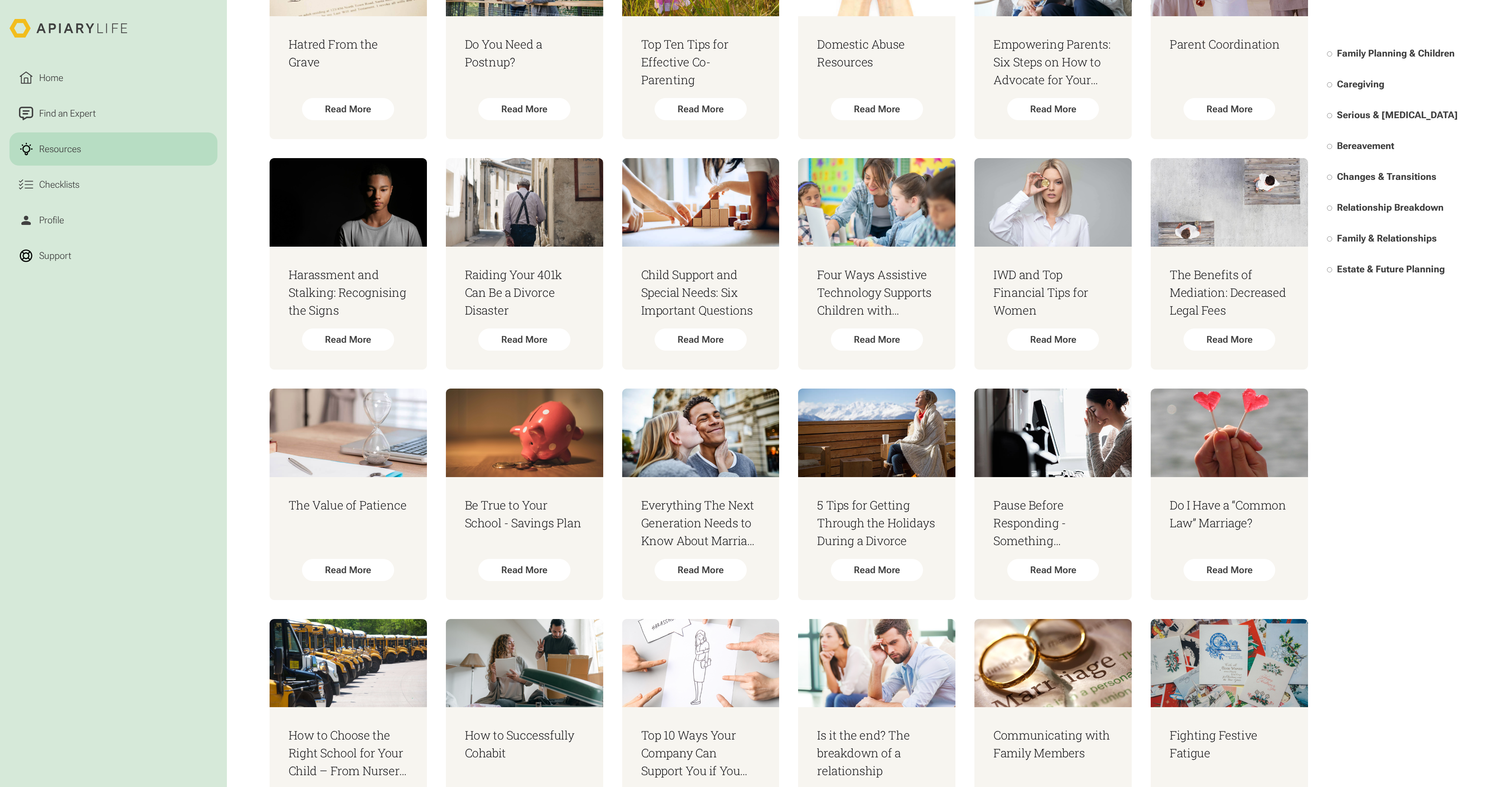
scroll to position [1708, 0]
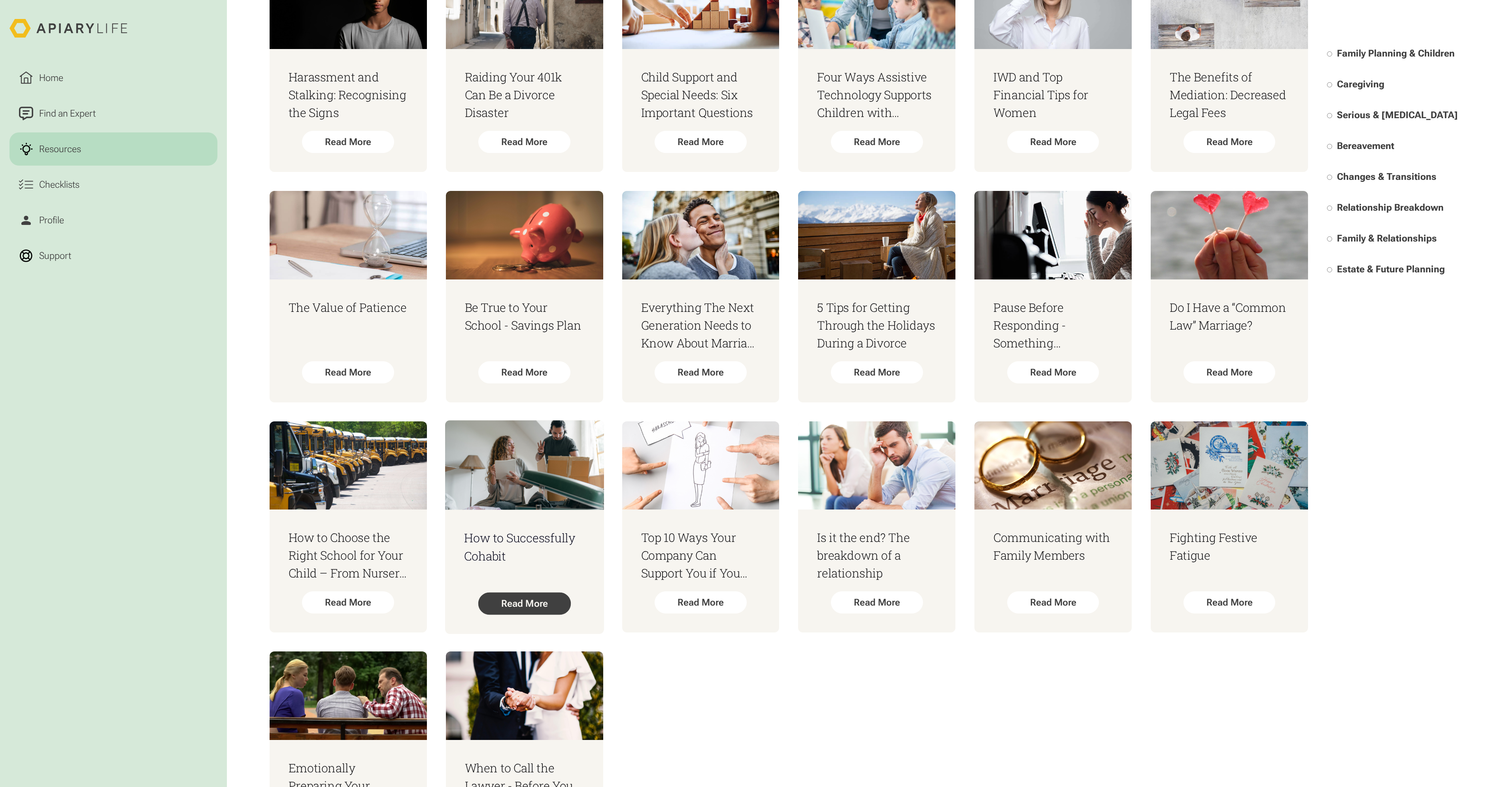
click at [530, 597] on div "Read More" at bounding box center [524, 603] width 93 height 22
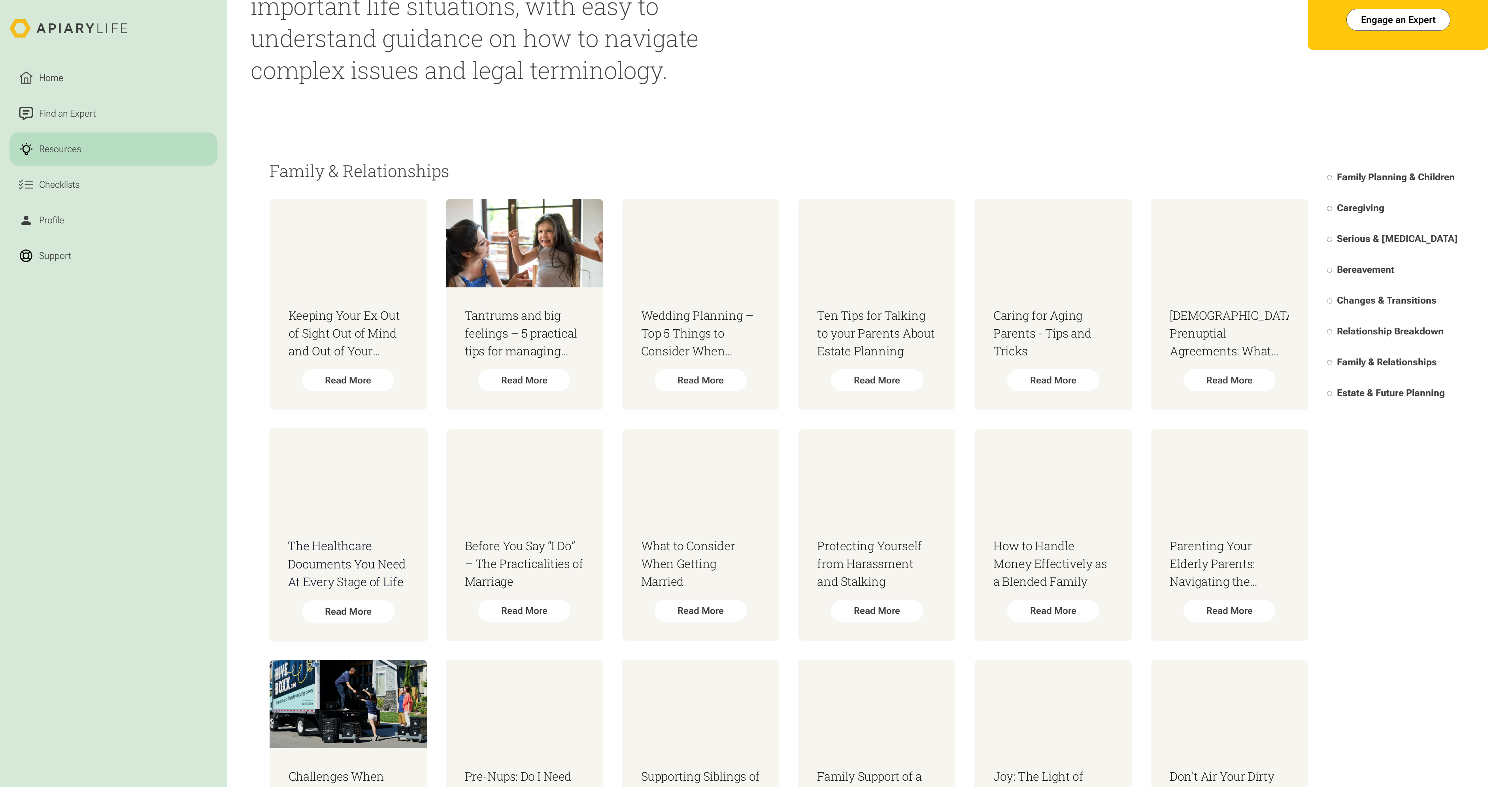
scroll to position [9, 0]
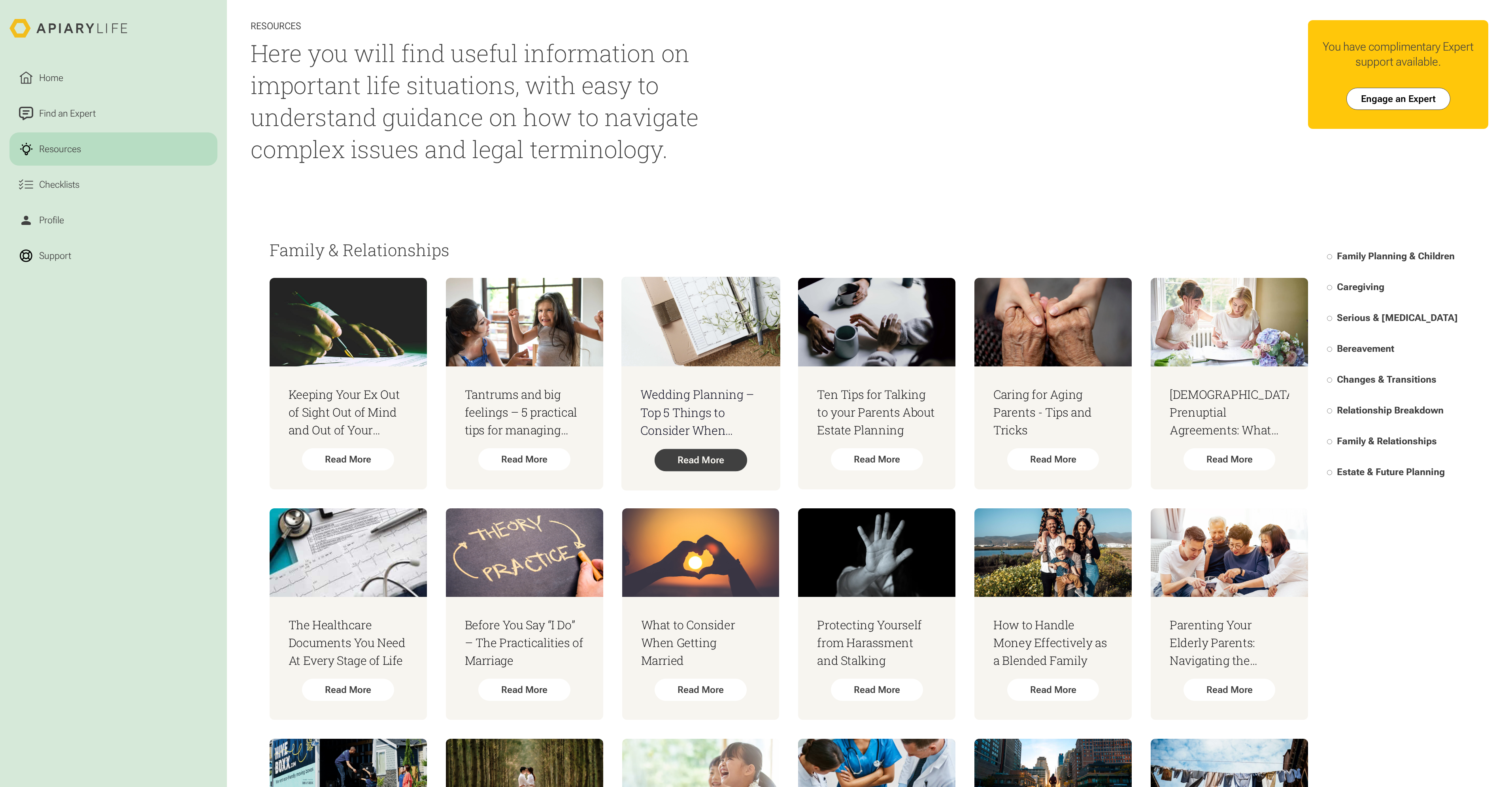
click at [690, 459] on div "Read More" at bounding box center [701, 460] width 93 height 22
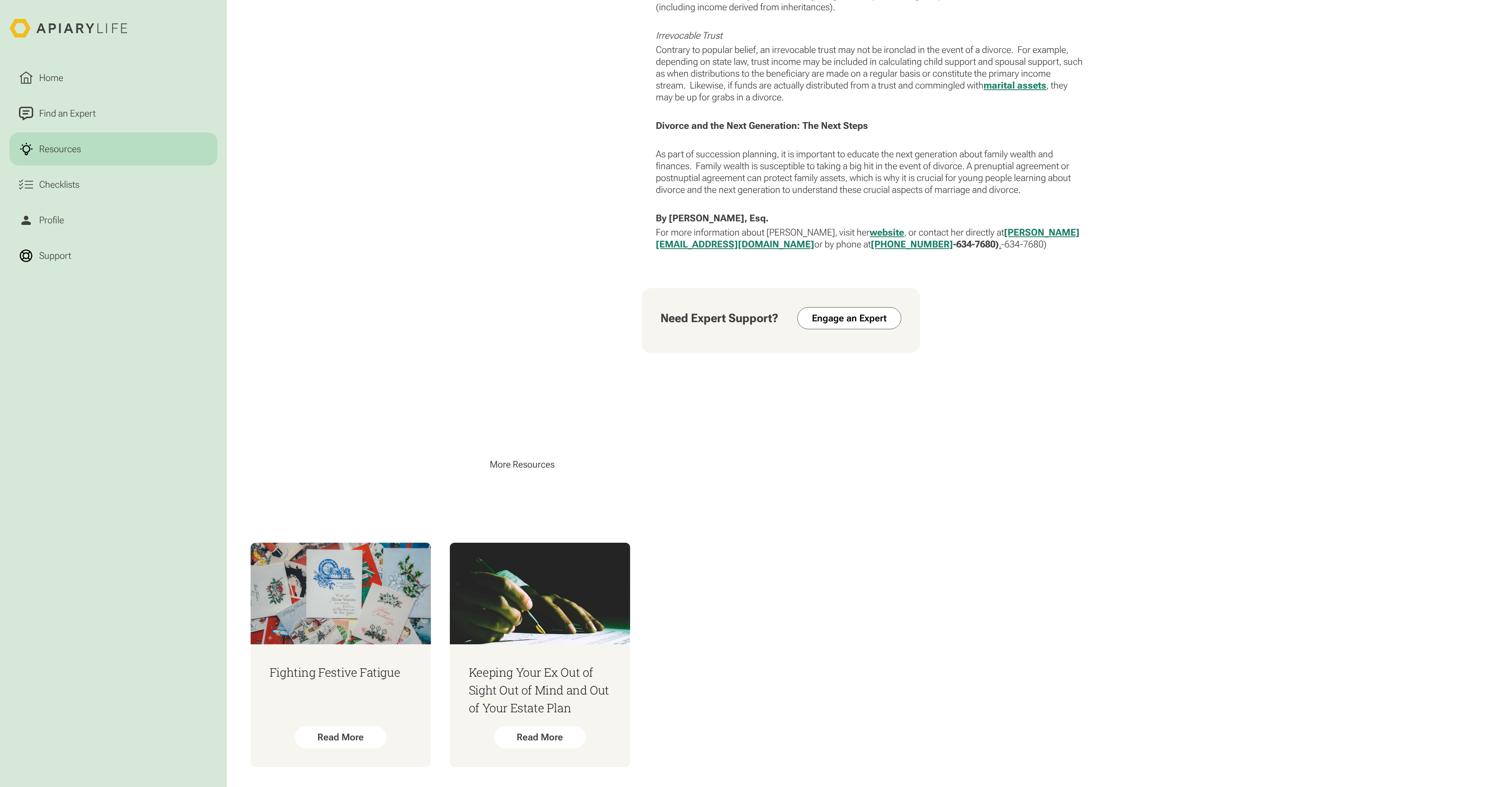
scroll to position [1757, 0]
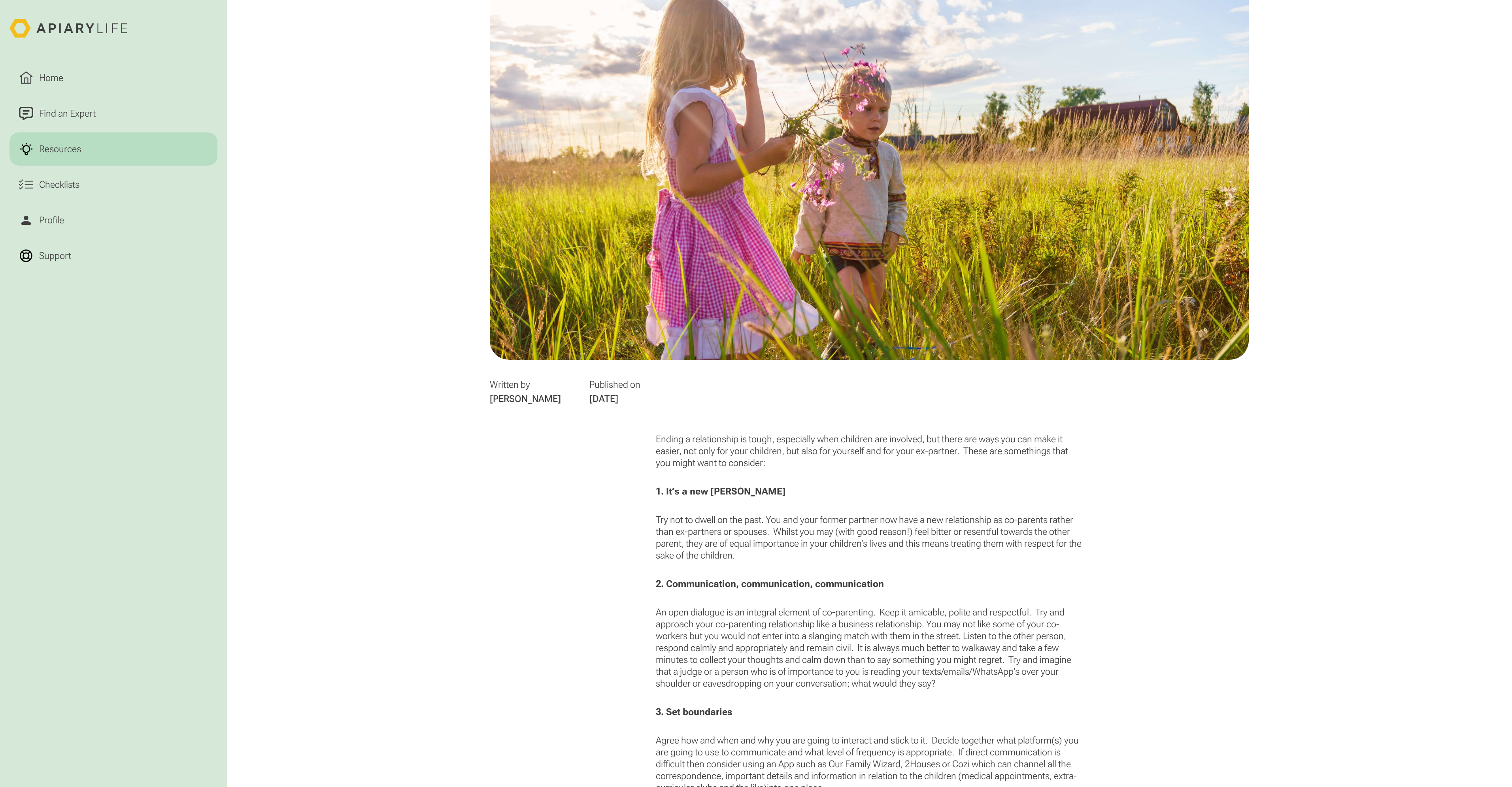
scroll to position [593, 0]
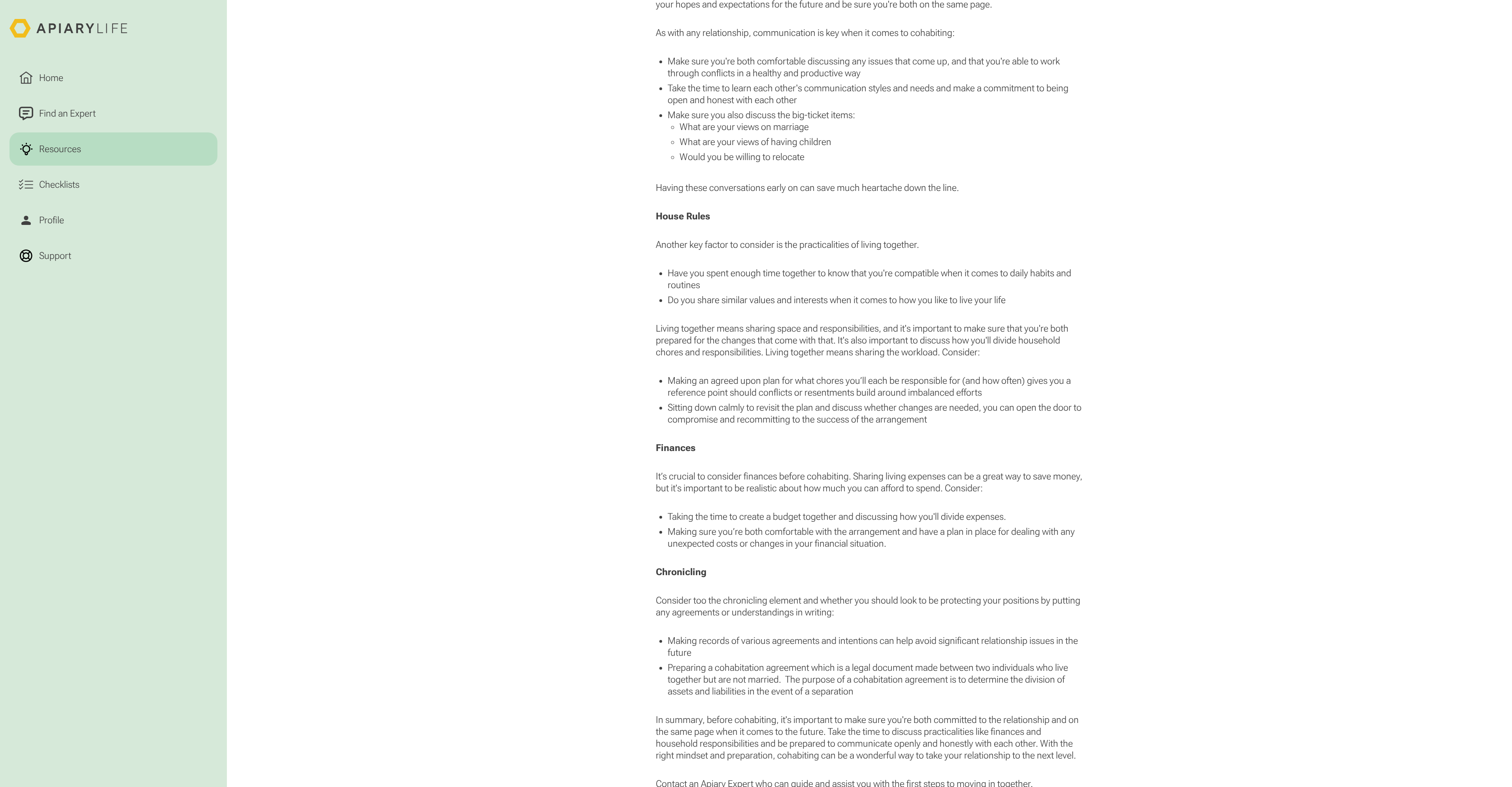
scroll to position [1304, 0]
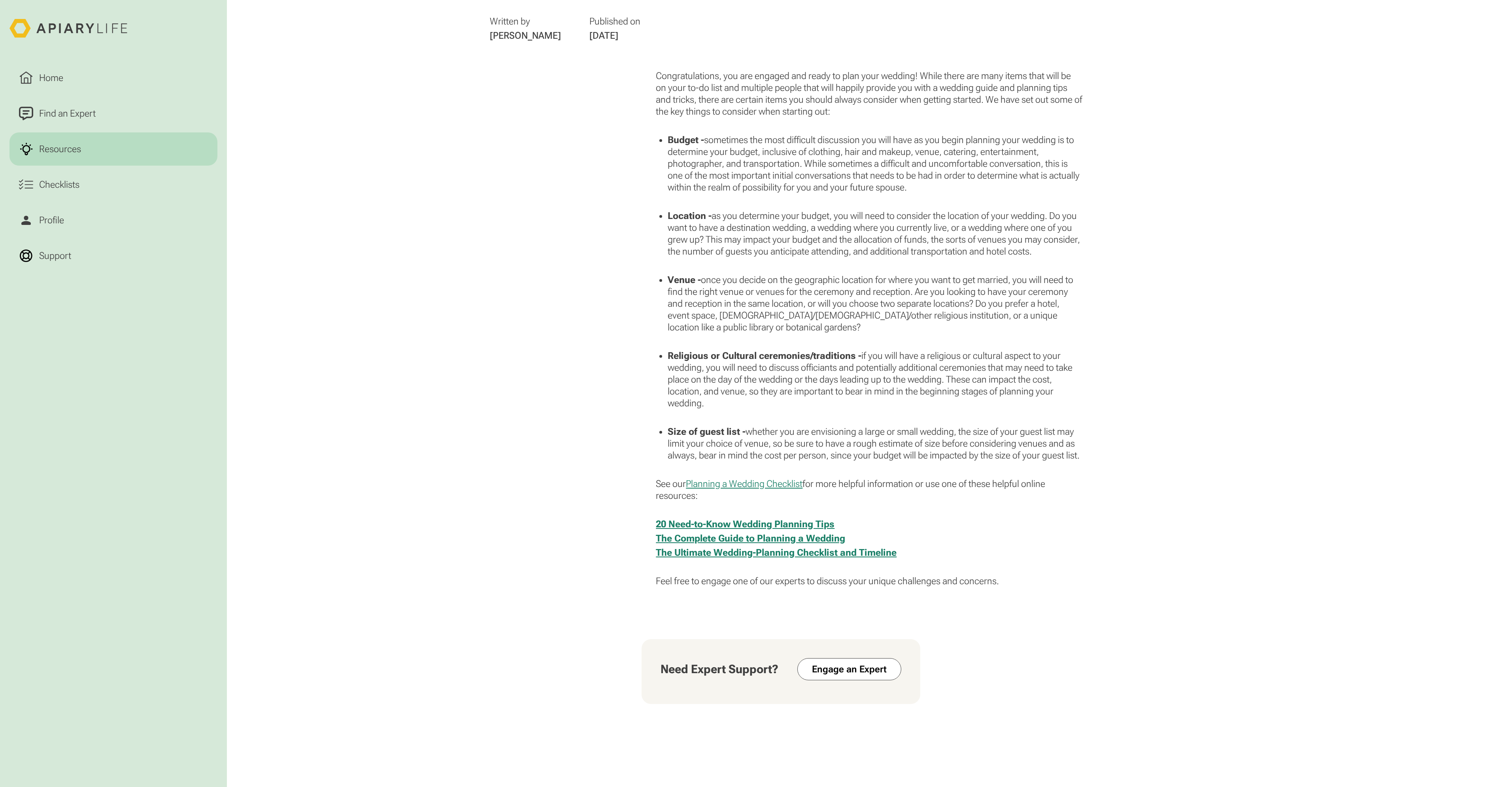
scroll to position [791, 0]
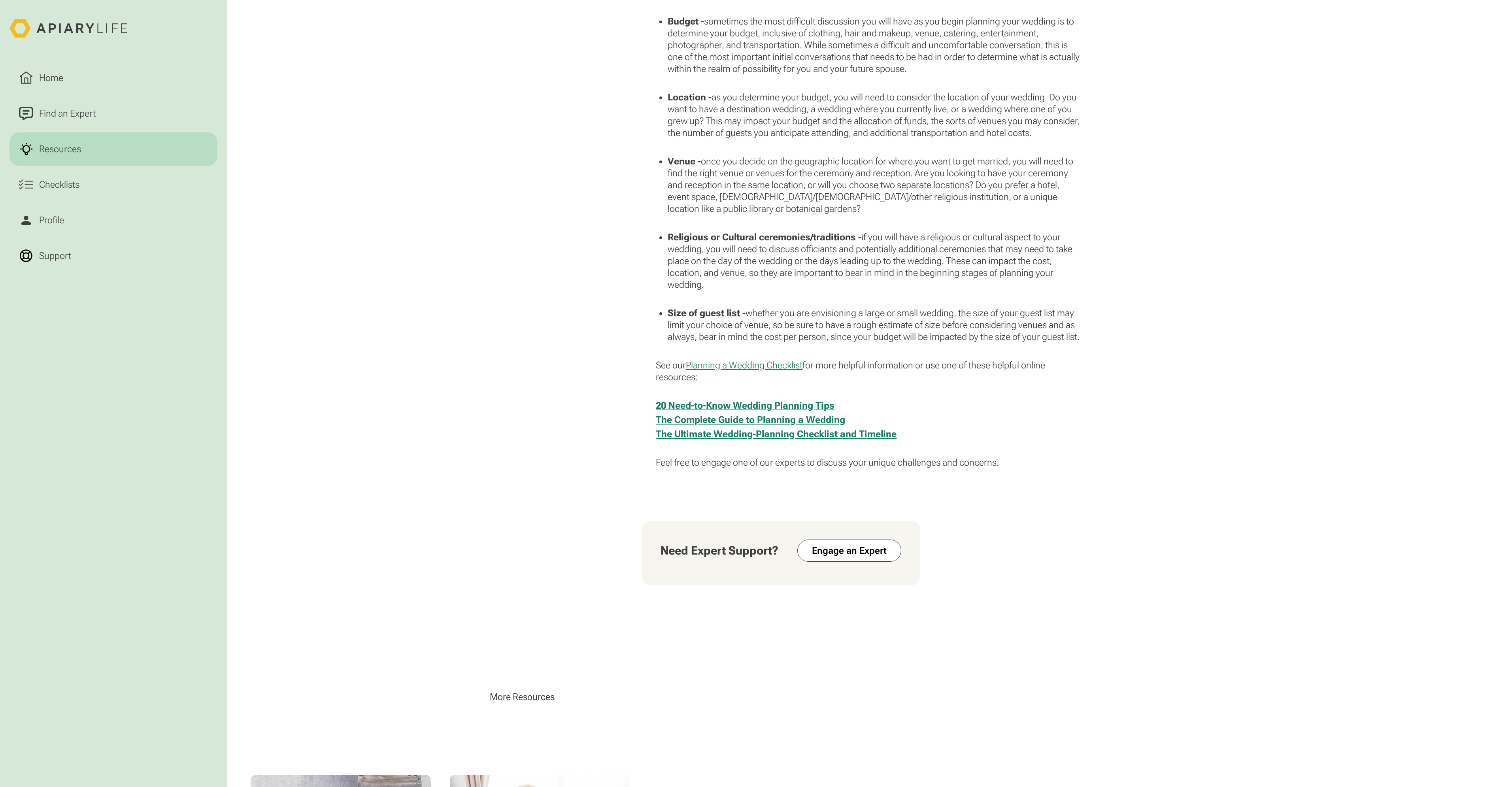
click at [847, 440] on link "The Ultimate Wedding-Planning Checklist and Timeline" at bounding box center [776, 433] width 241 height 11
click at [37, 182] on div "Checklists" at bounding box center [59, 184] width 45 height 14
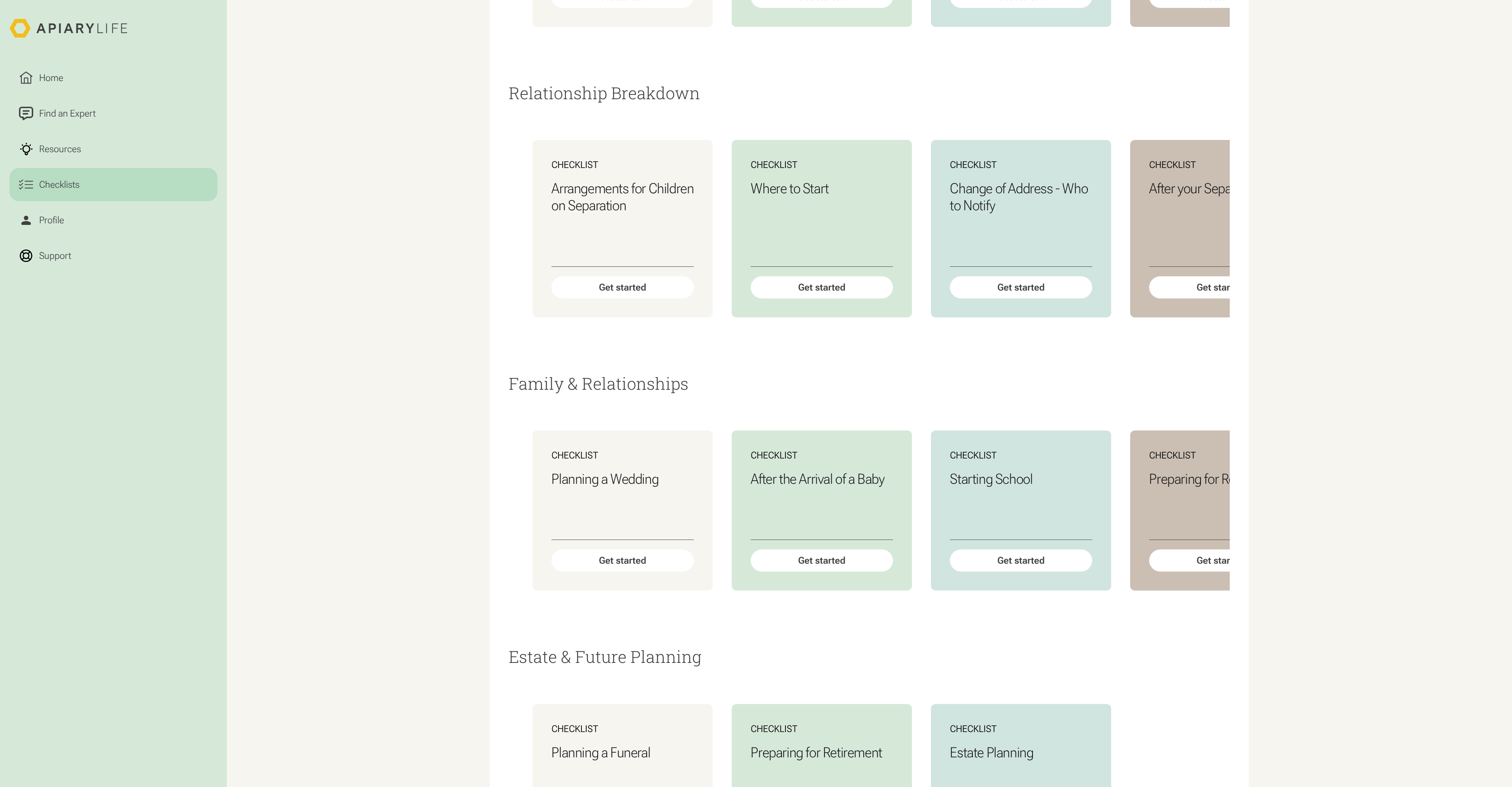
scroll to position [1846, 0]
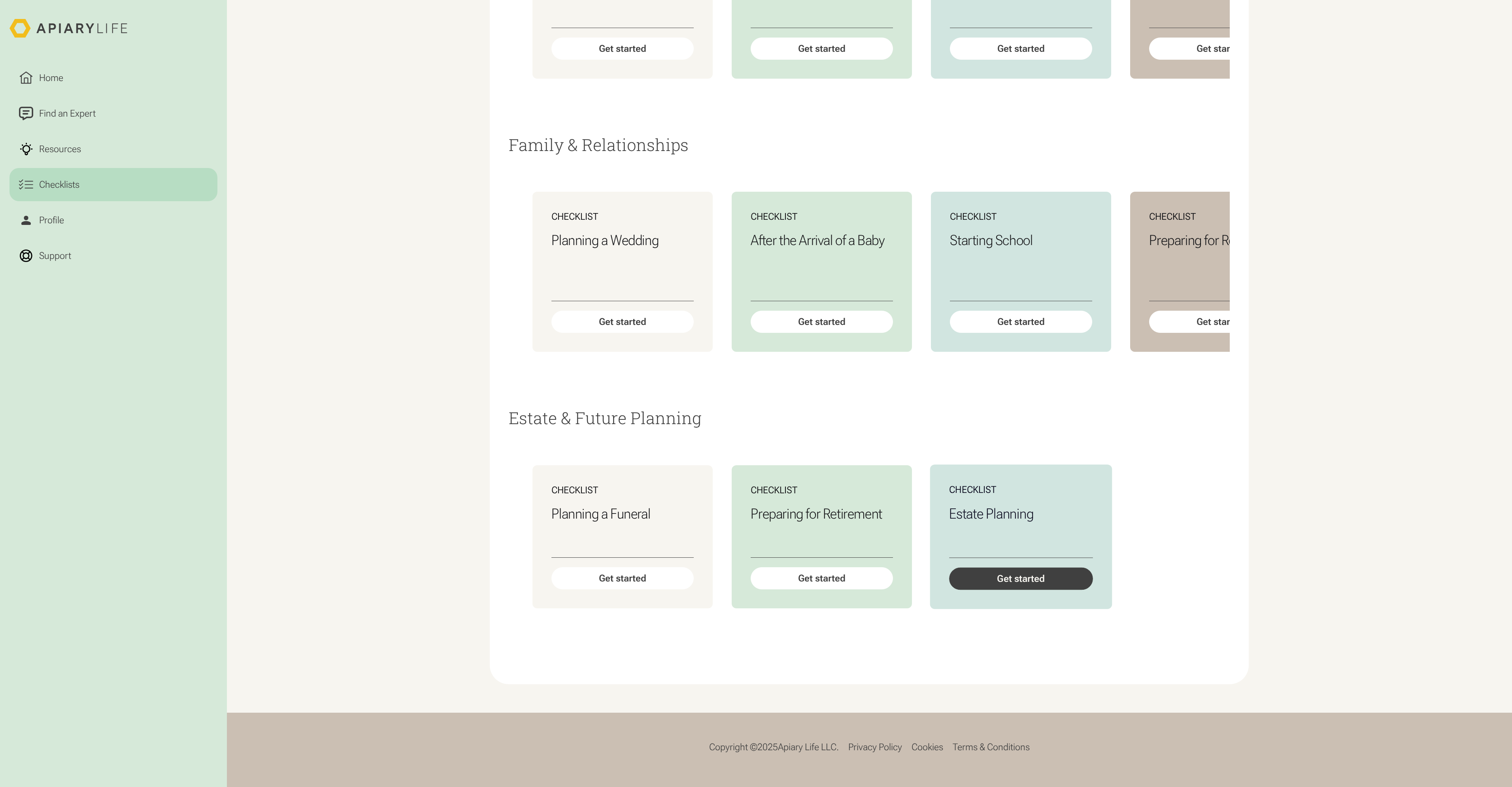
click at [1034, 577] on div "Get started" at bounding box center [1021, 578] width 144 height 22
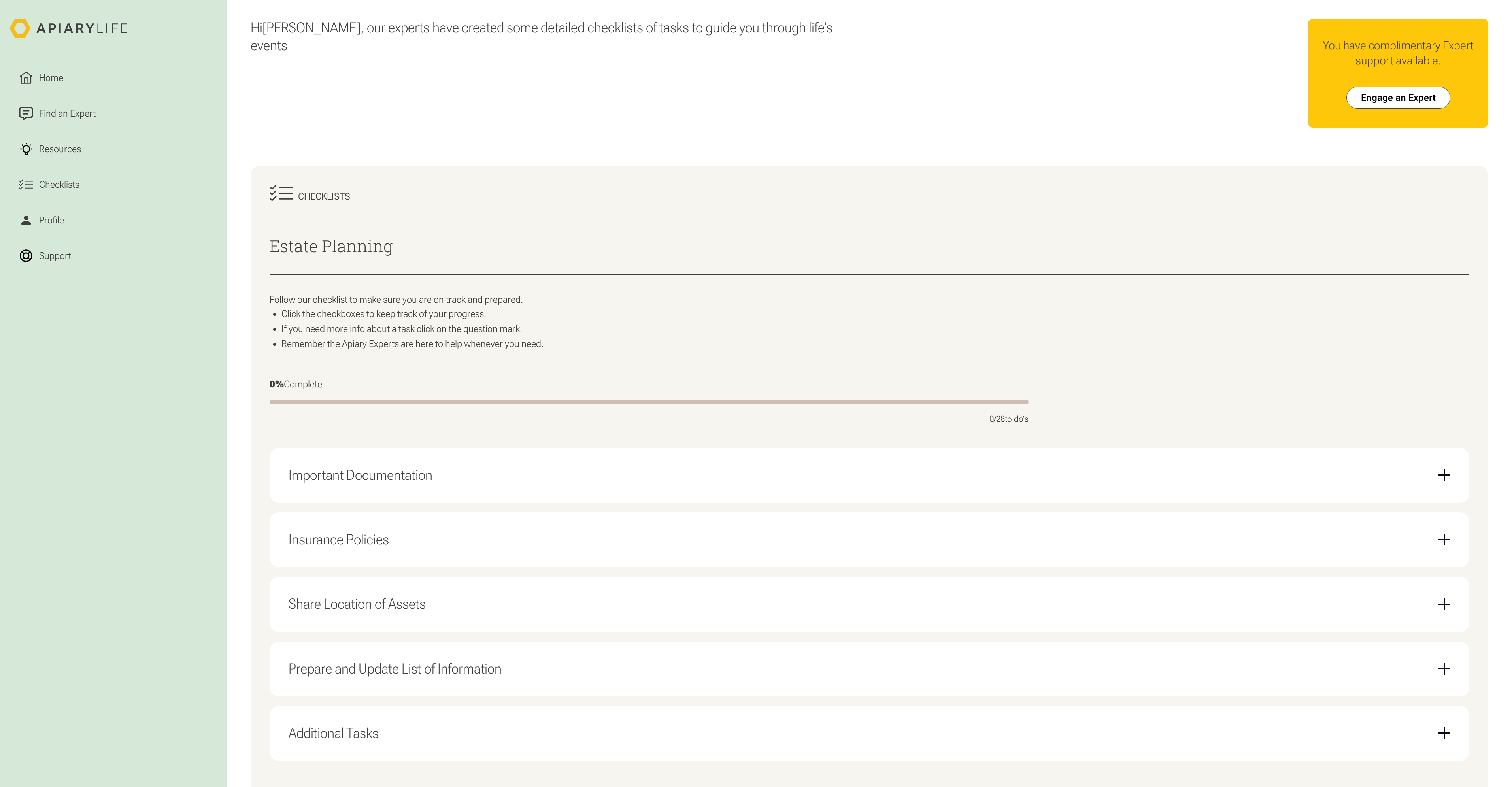
click at [588, 488] on div "Important Documentation" at bounding box center [869, 476] width 1162 height 36
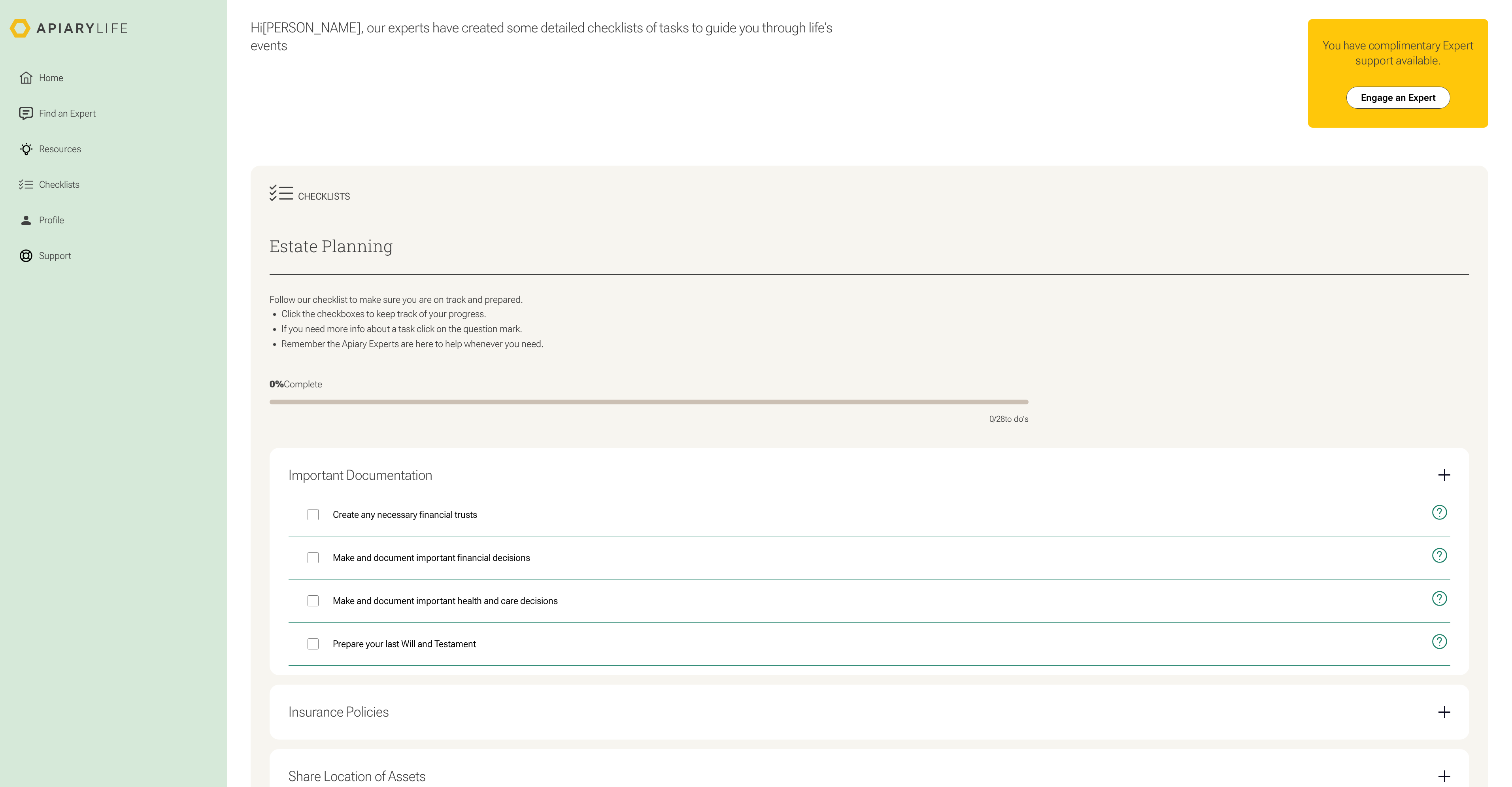
scroll to position [119, 0]
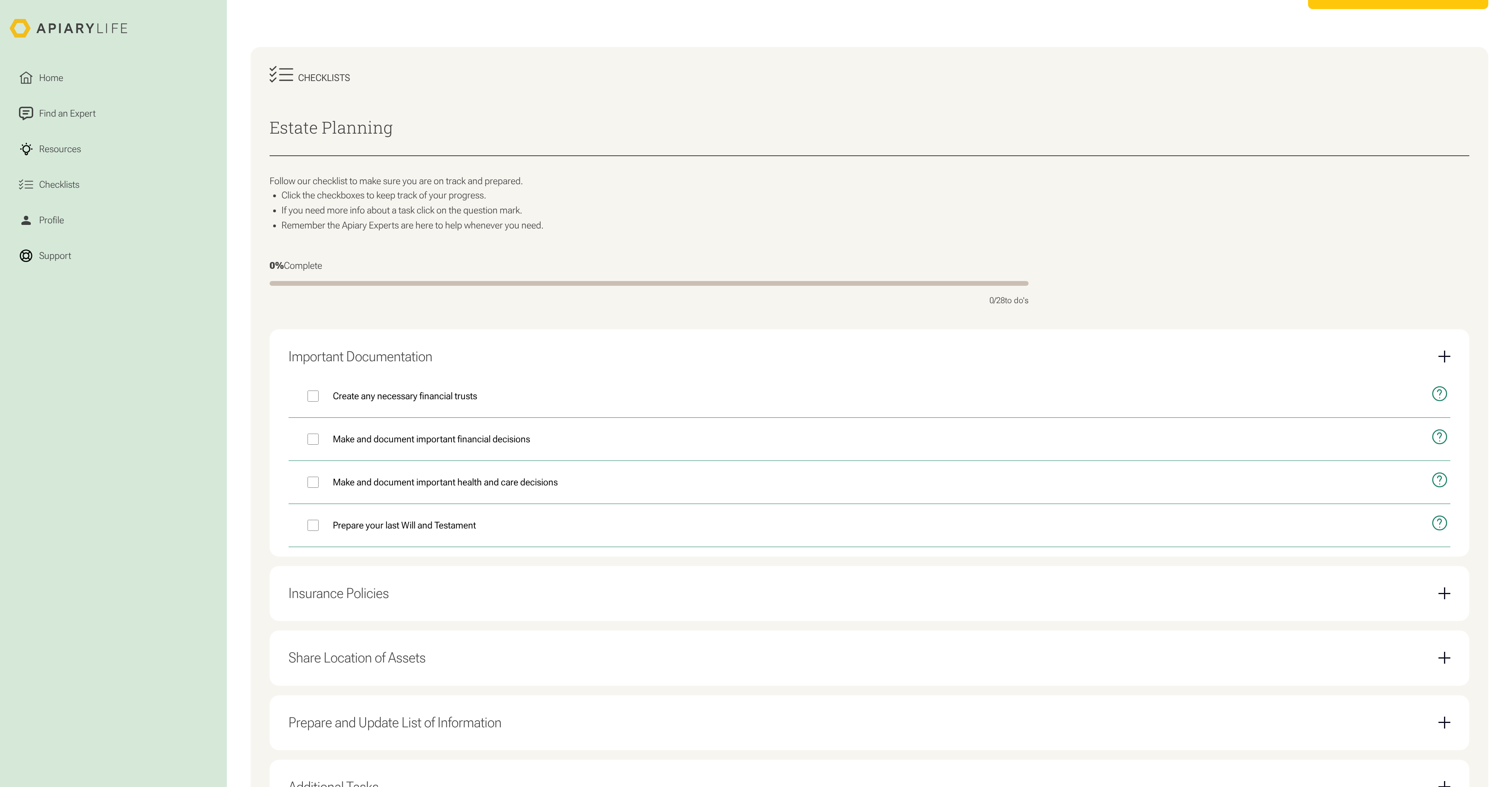
drag, startPoint x: 423, startPoint y: 594, endPoint x: 418, endPoint y: 592, distance: 5.4
click at [423, 595] on div "Insurance Policies" at bounding box center [869, 593] width 1162 height 36
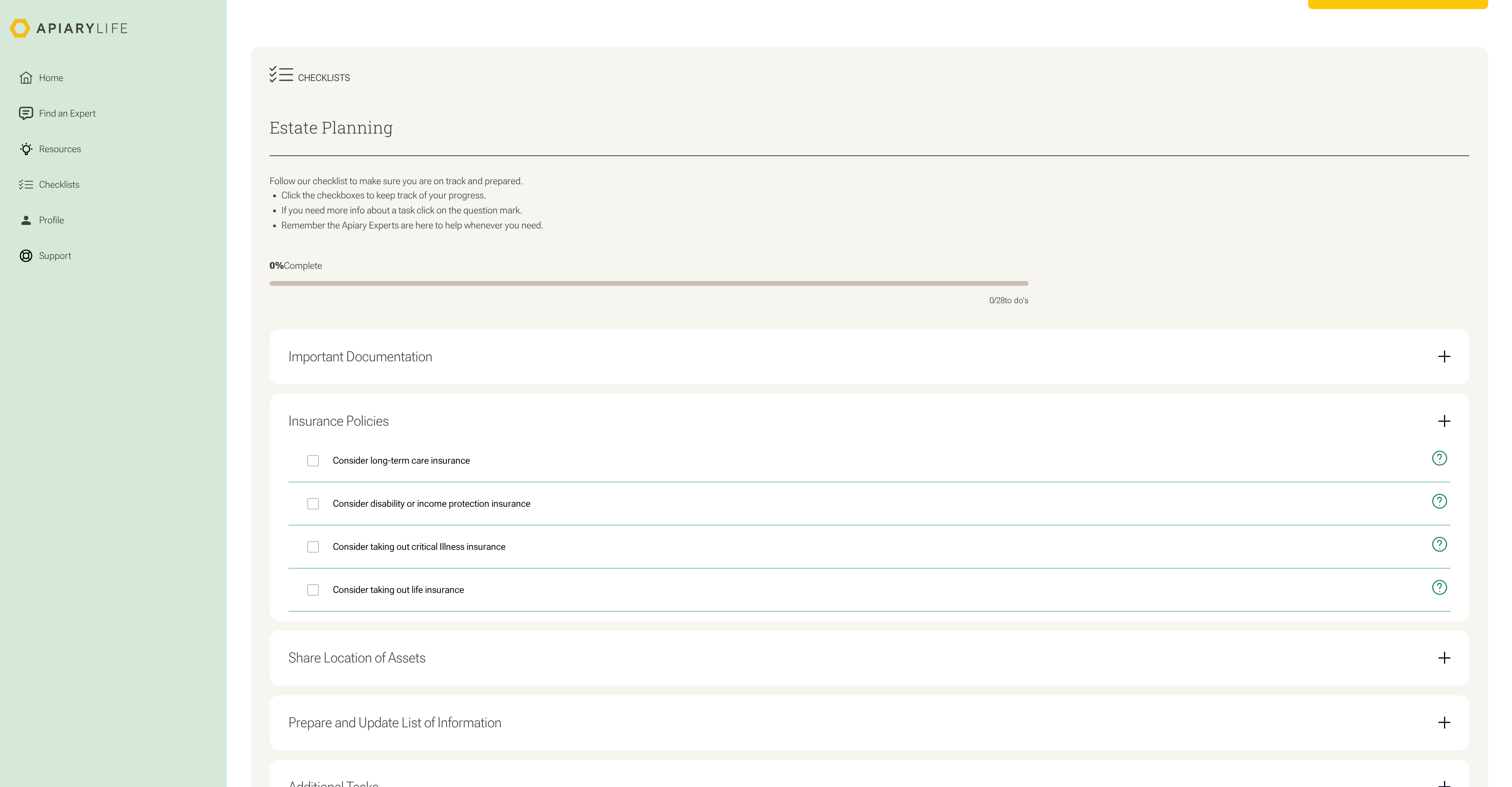
scroll to position [261, 0]
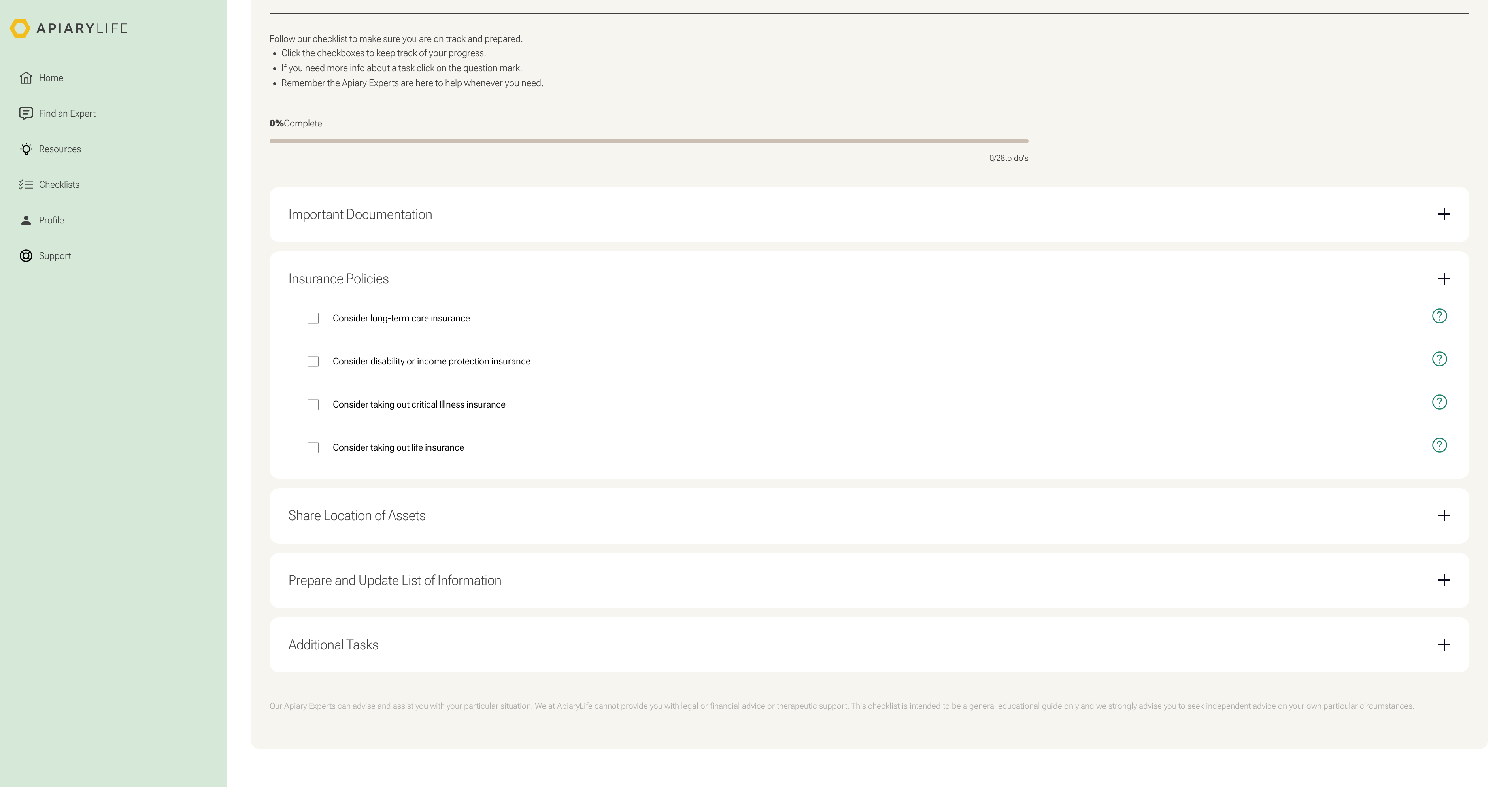
click at [372, 511] on div "Share Location of Assets" at bounding box center [357, 516] width 137 height 17
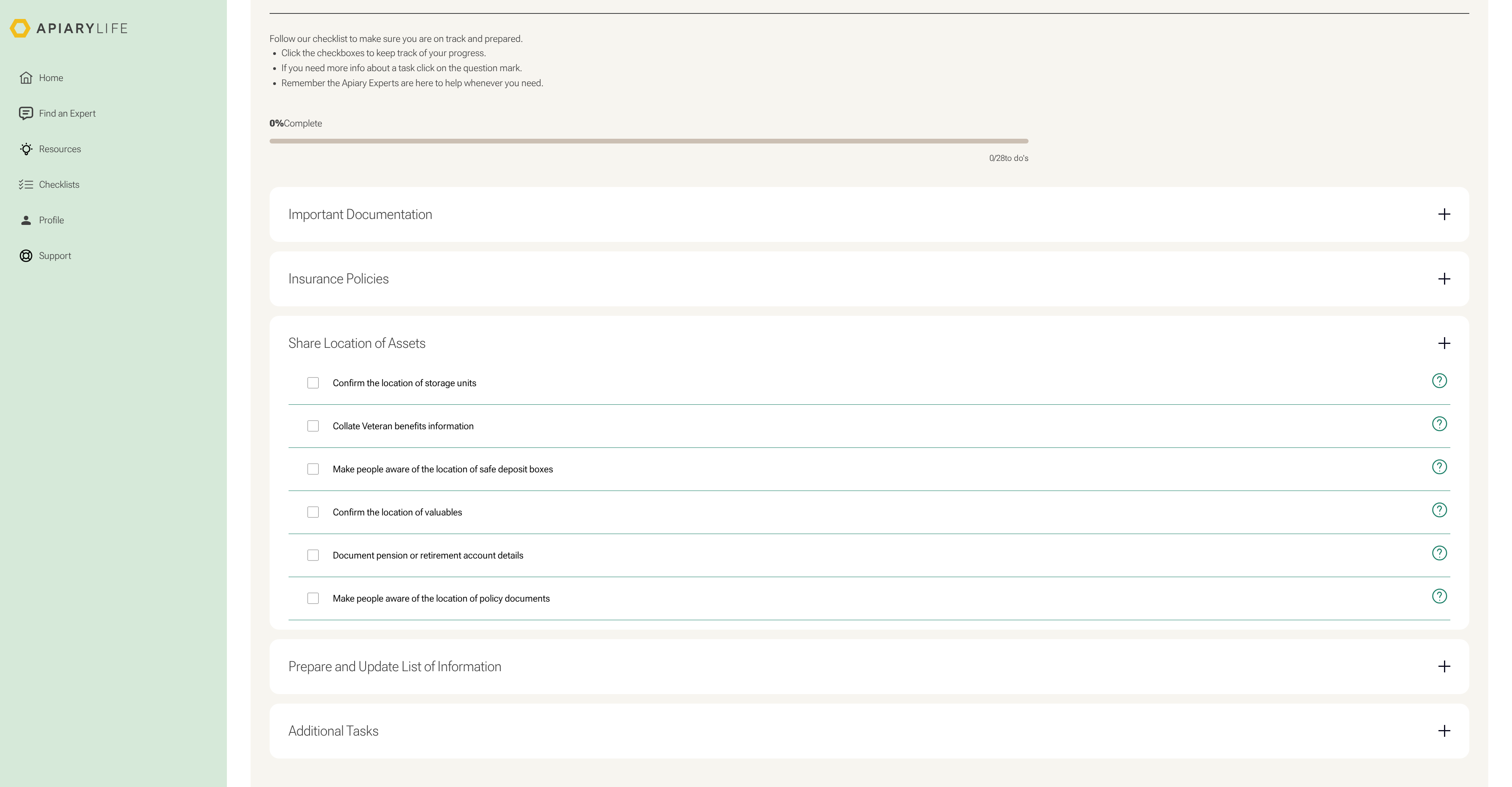
scroll to position [347, 0]
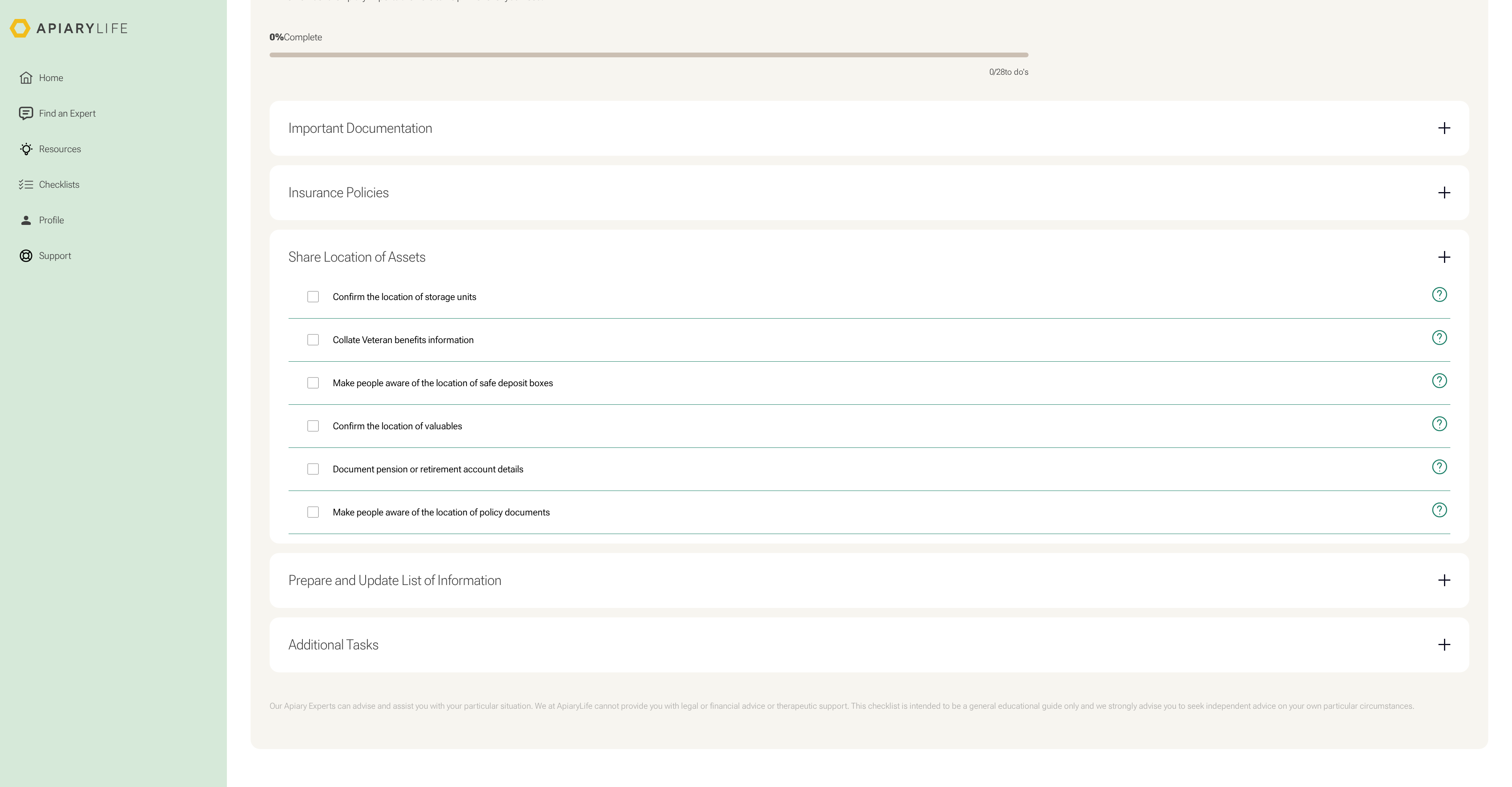
click at [378, 587] on div "Prepare and Update List of Information" at bounding box center [395, 581] width 213 height 17
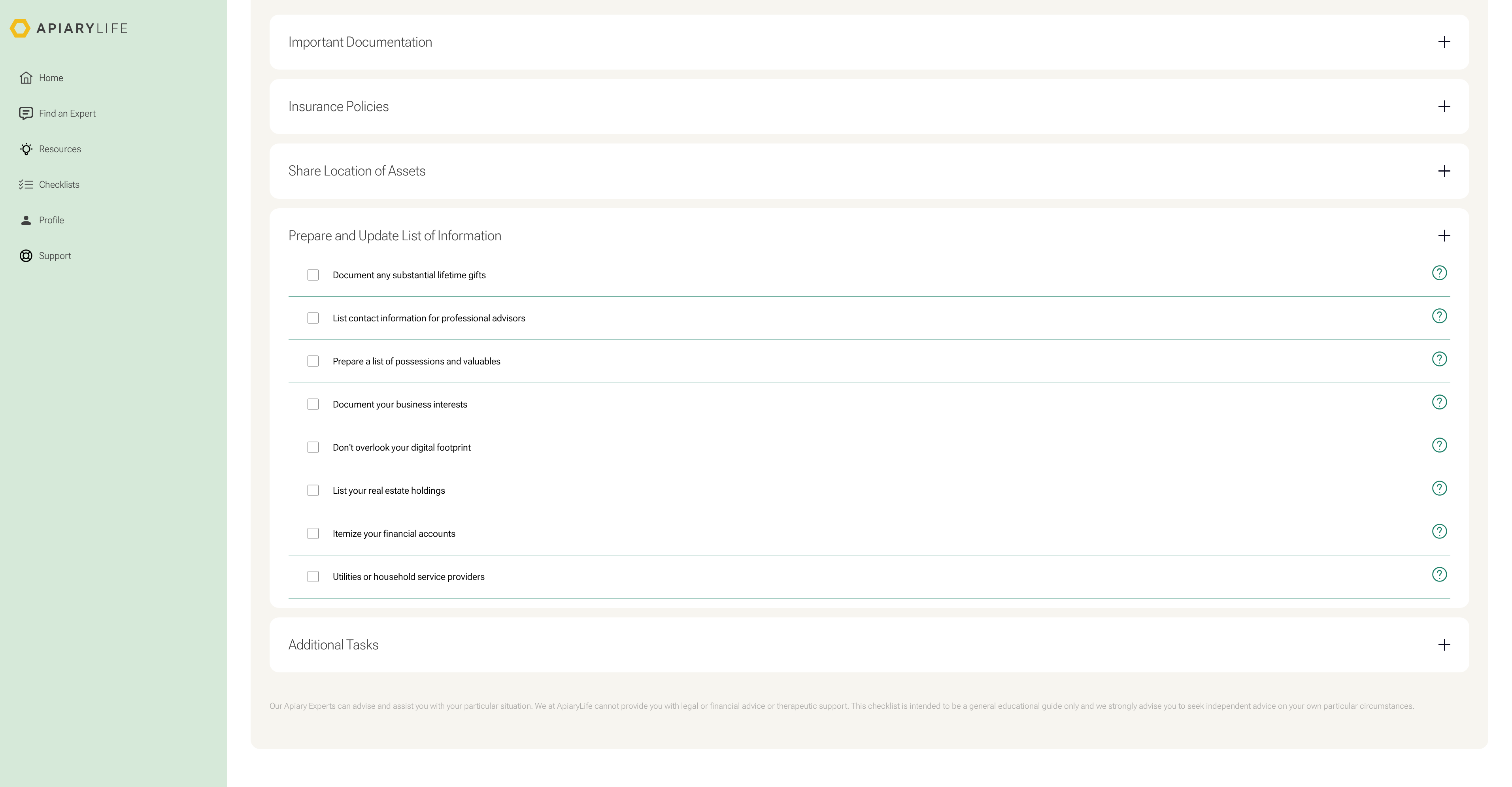
drag, startPoint x: 455, startPoint y: 626, endPoint x: 431, endPoint y: 617, distance: 25.6
click at [455, 626] on div "Additional Tasks Prepare a letter of wishes Consider organ donation preferences…" at bounding box center [869, 645] width 1199 height 55
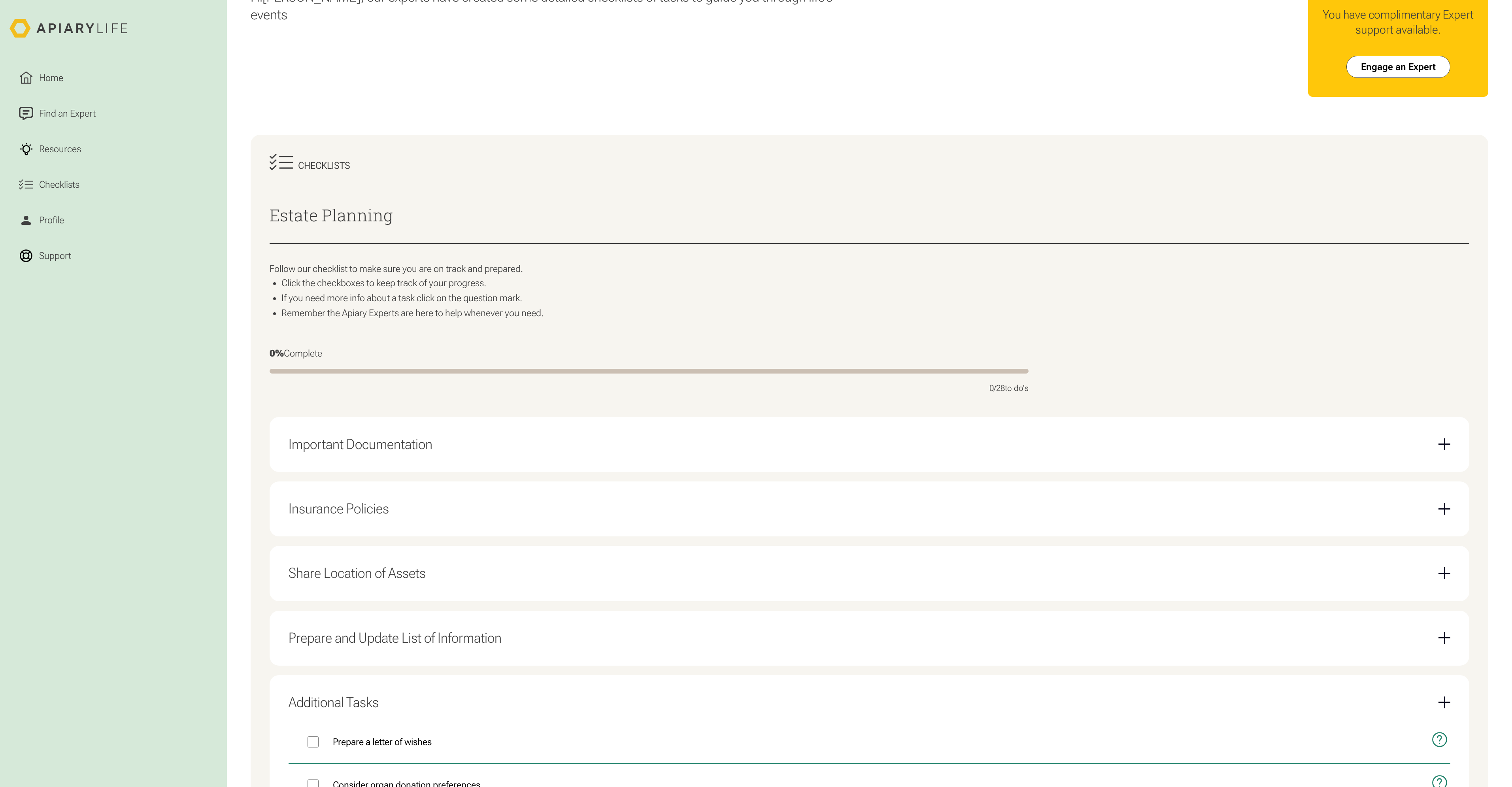
scroll to position [0, 0]
